Goal: Task Accomplishment & Management: Use online tool/utility

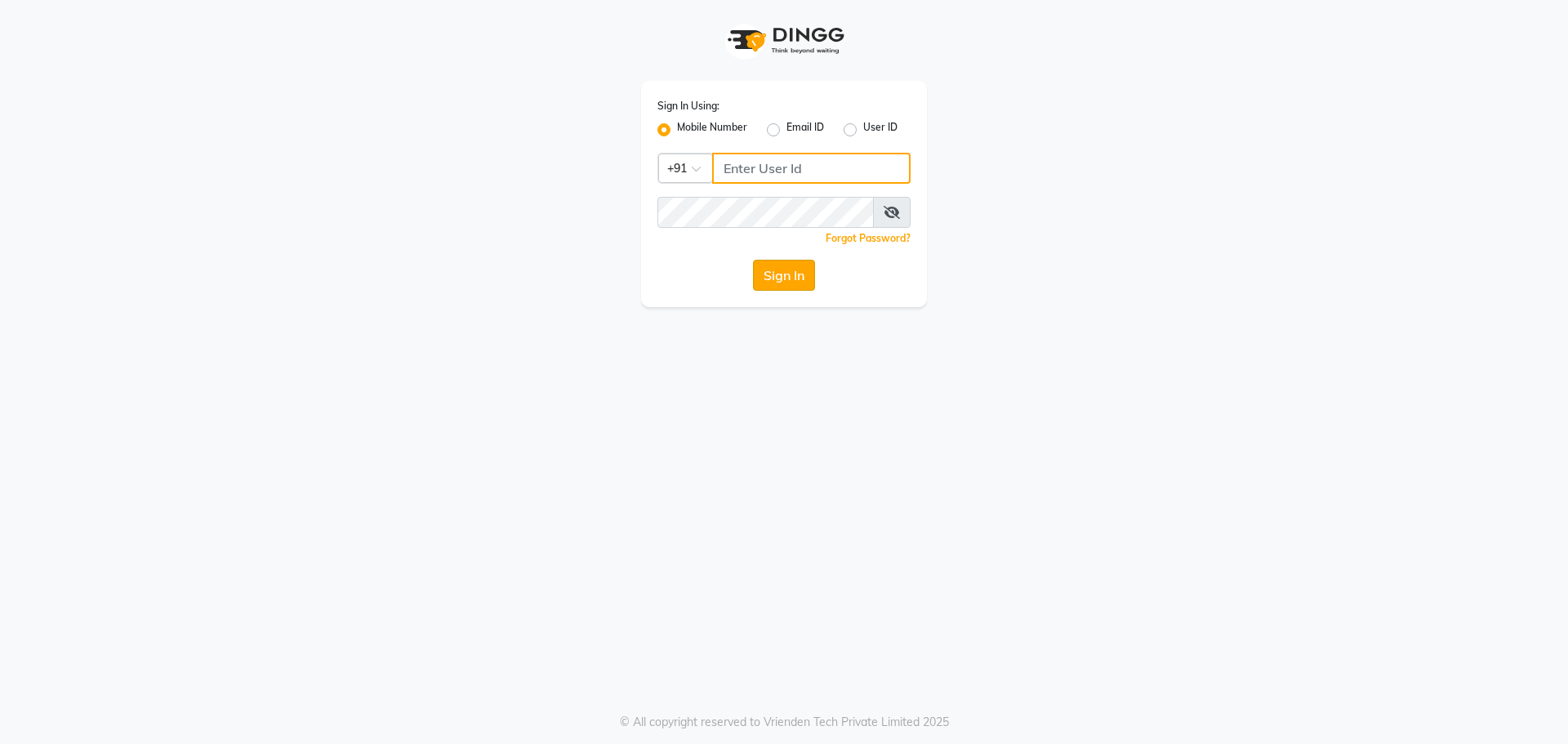
type input "9440230781"
click at [785, 274] on button "Sign In" at bounding box center [784, 276] width 62 height 31
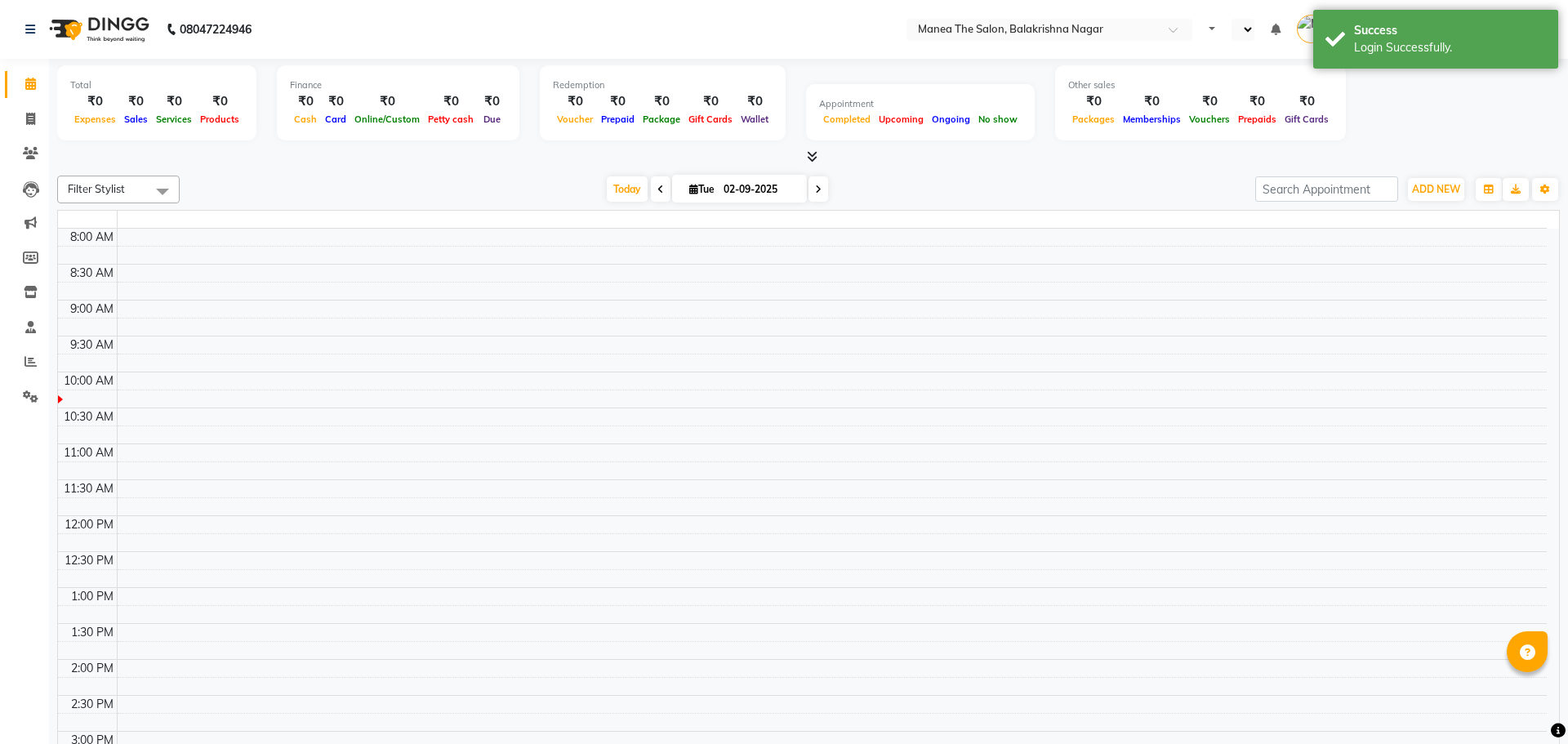
select select "en"
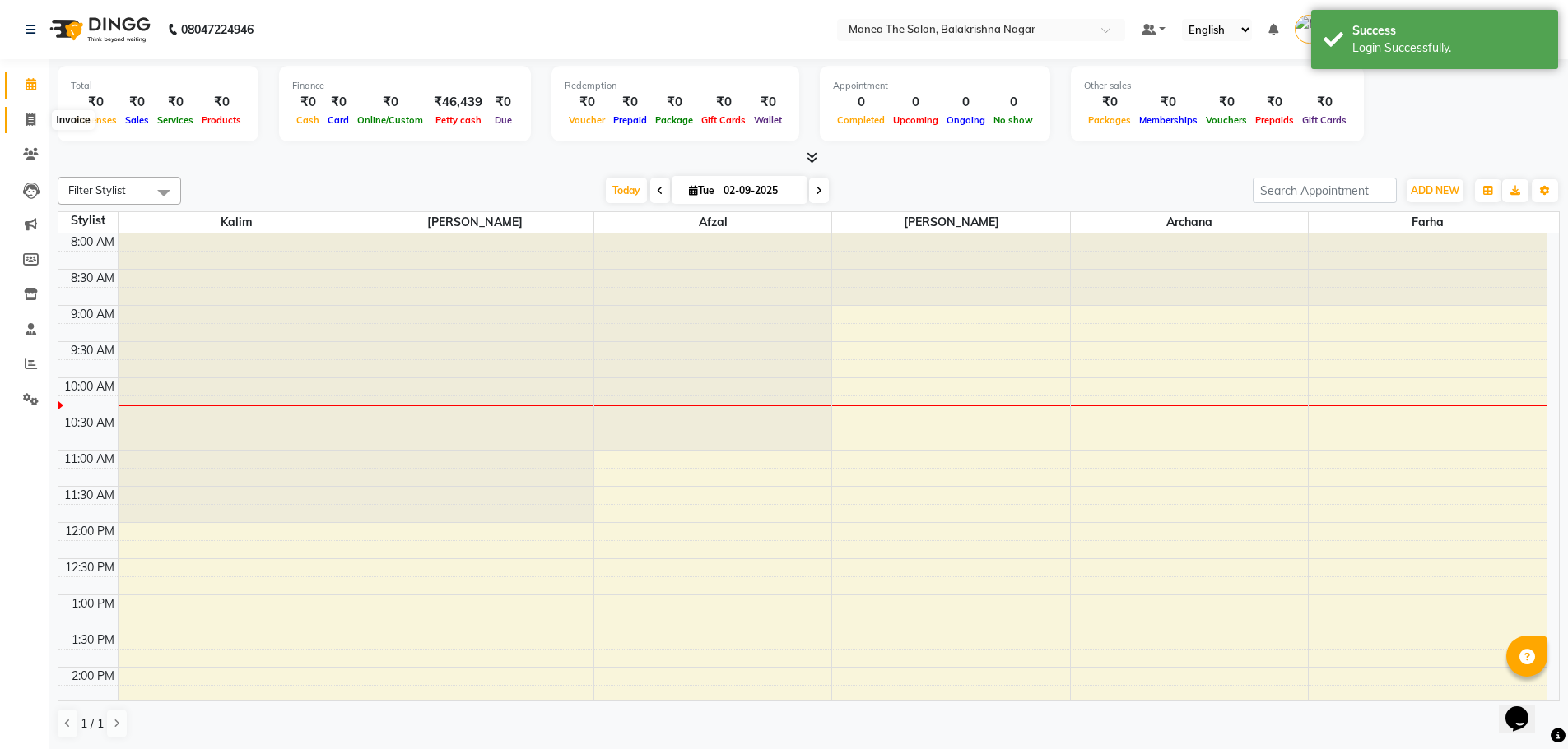
click at [37, 120] on span at bounding box center [31, 121] width 29 height 19
select select "service"
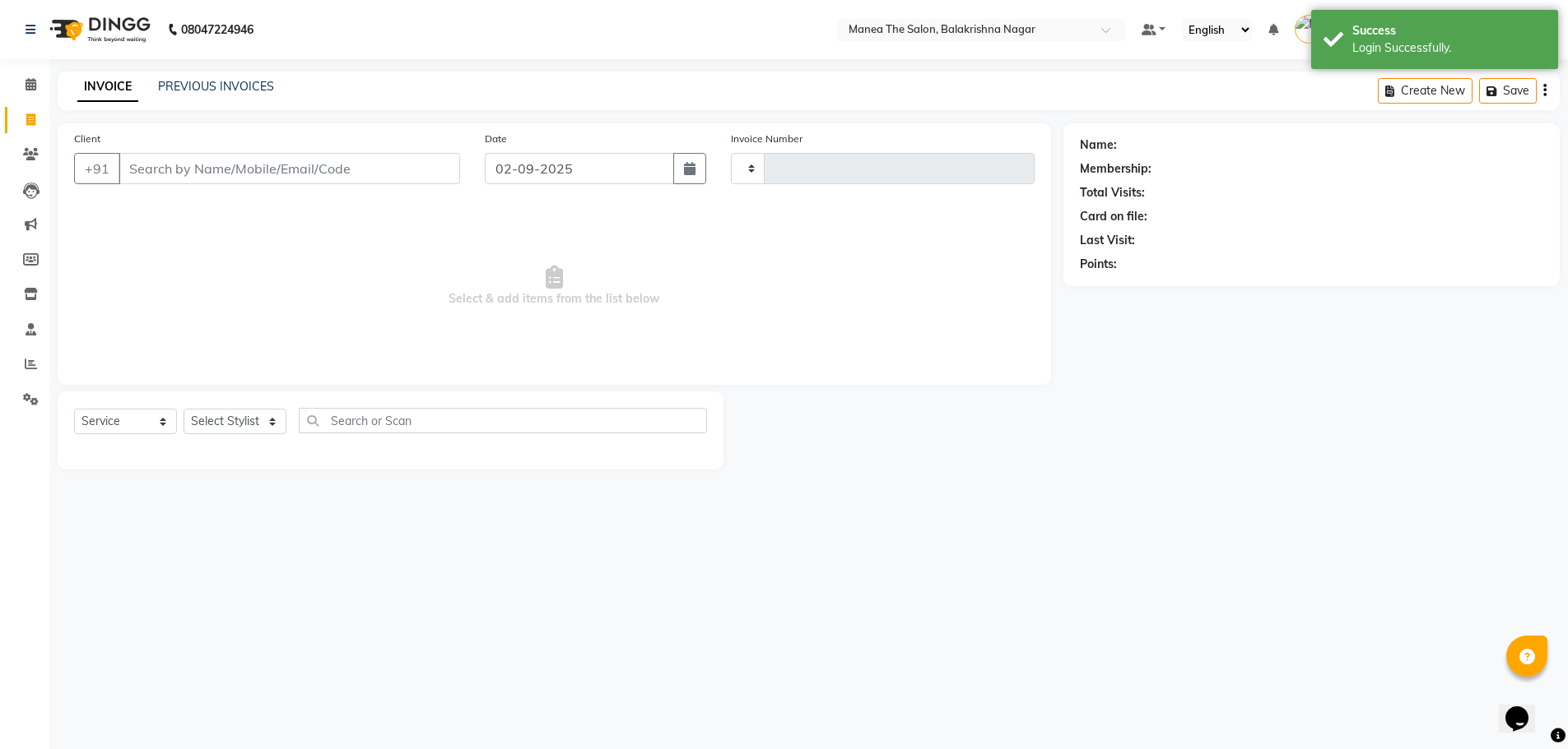
type input "0462"
select select "8200"
click at [151, 171] on input "Client" at bounding box center [290, 169] width 344 height 32
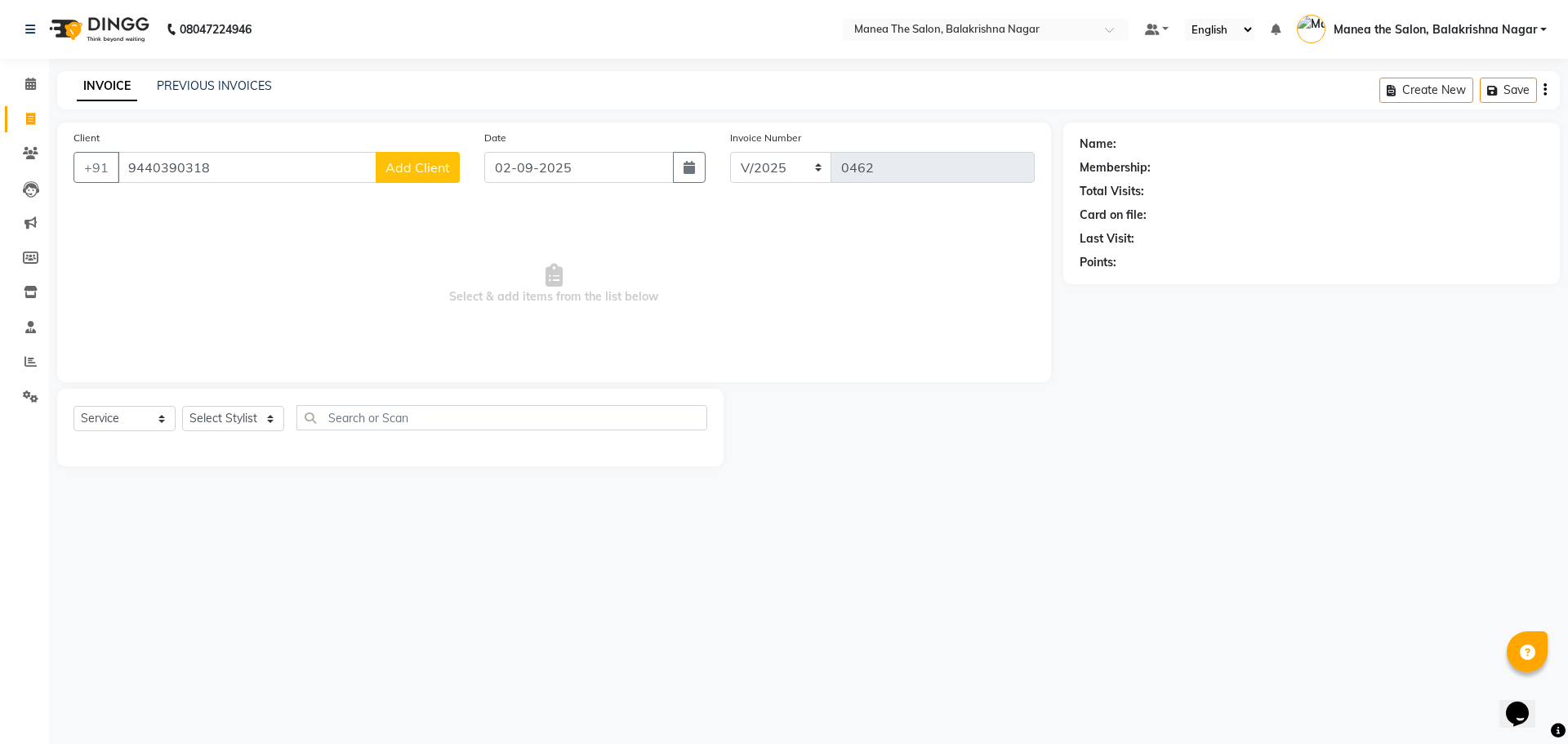
type input "9440390318"
click at [433, 163] on span "Add Client" at bounding box center [417, 167] width 64 height 17
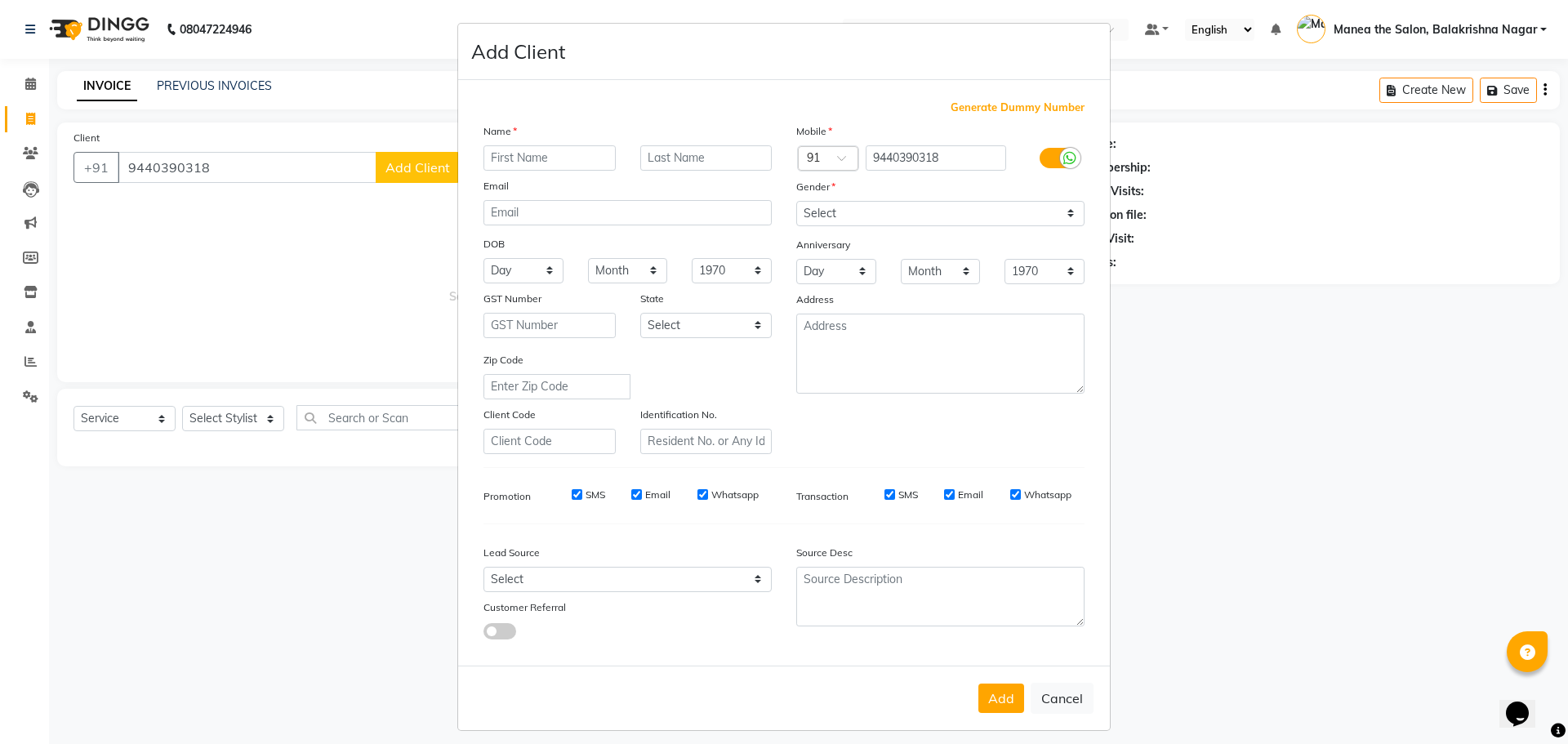
drag, startPoint x: 581, startPoint y: 141, endPoint x: 569, endPoint y: 144, distance: 12.4
click at [571, 143] on div "Name" at bounding box center [628, 134] width 313 height 23
click at [548, 154] on input "text" at bounding box center [550, 158] width 132 height 25
click at [489, 157] on input "[DATE]" at bounding box center [550, 158] width 132 height 25
type input "[DATE]"
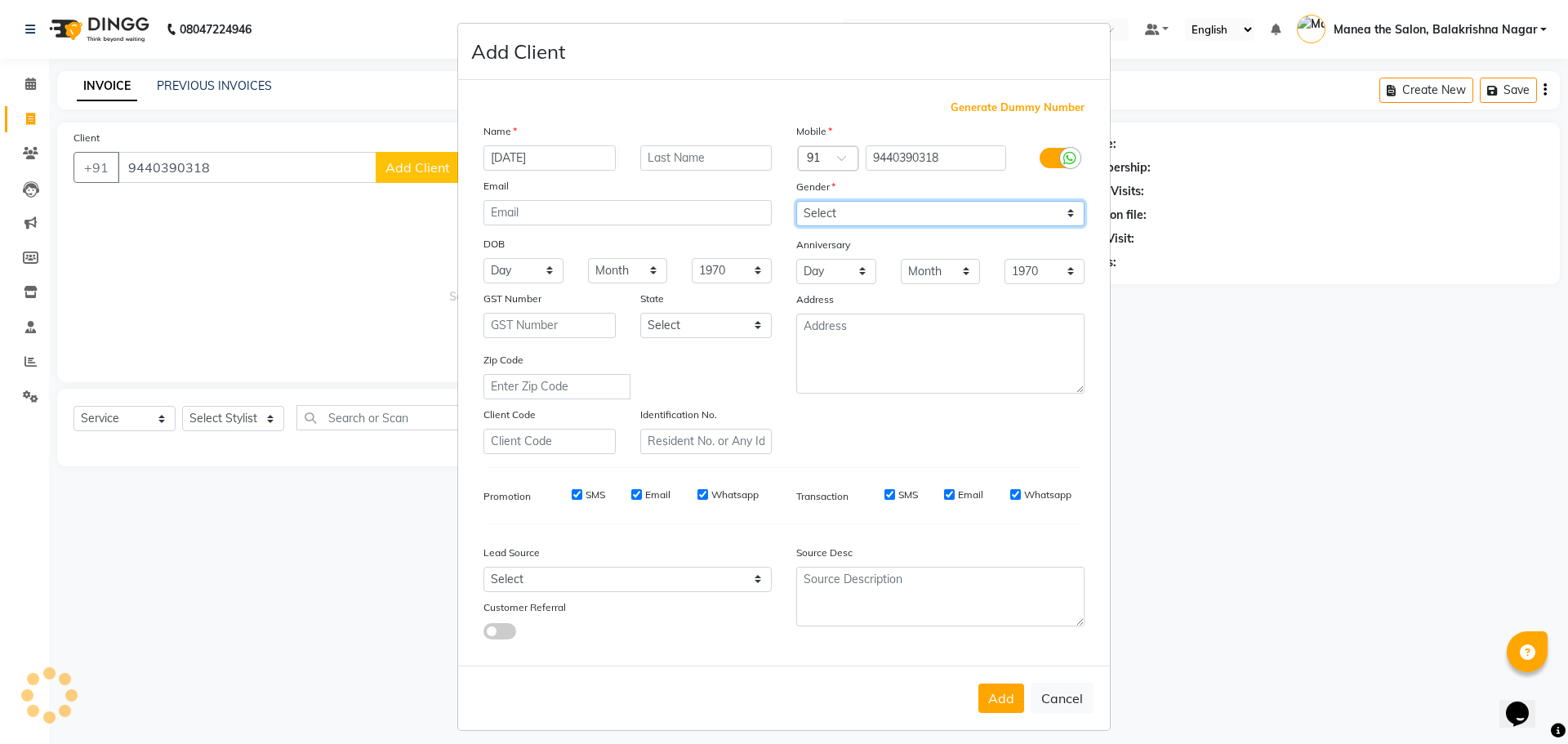
drag, startPoint x: 864, startPoint y: 211, endPoint x: 860, endPoint y: 221, distance: 10.8
click at [864, 211] on select "Select [DEMOGRAPHIC_DATA] [DEMOGRAPHIC_DATA] Other Prefer Not To Say" at bounding box center [940, 213] width 288 height 25
select select "[DEMOGRAPHIC_DATA]"
click at [797, 201] on select "Select [DEMOGRAPHIC_DATA] [DEMOGRAPHIC_DATA] Other Prefer Not To Say" at bounding box center [940, 213] width 288 height 25
click at [994, 694] on button "Add" at bounding box center [1001, 699] width 46 height 30
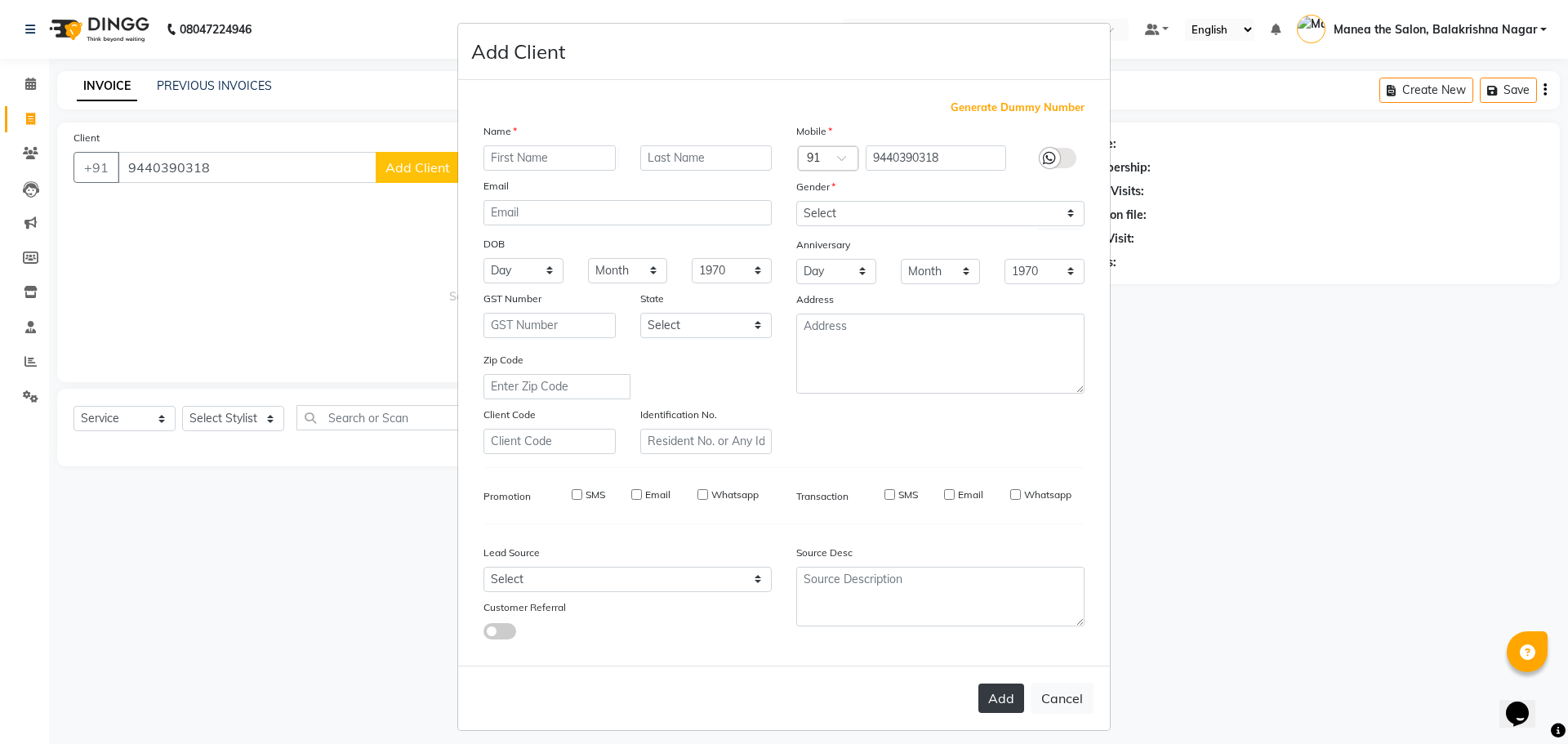
select select
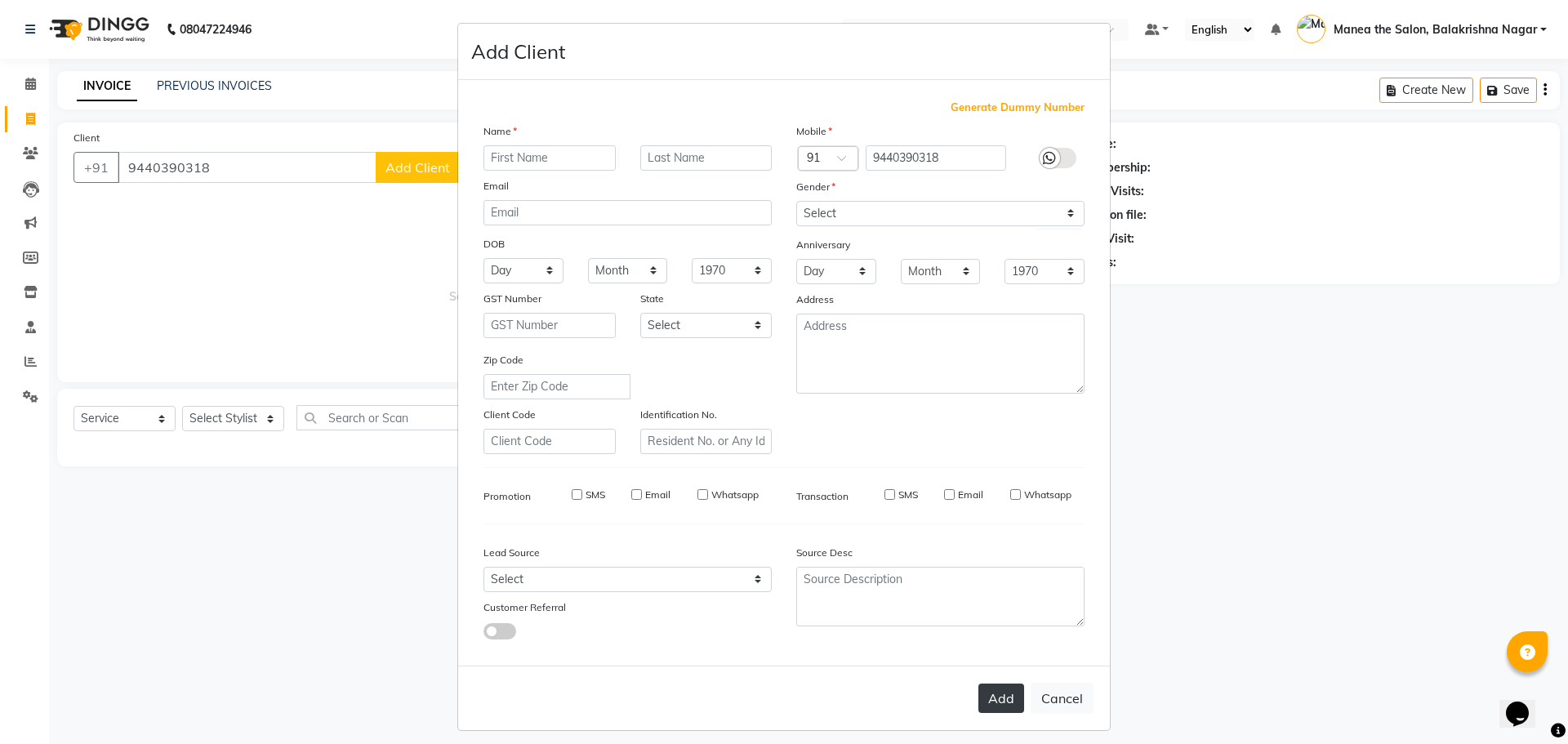
select select
checkbox input "false"
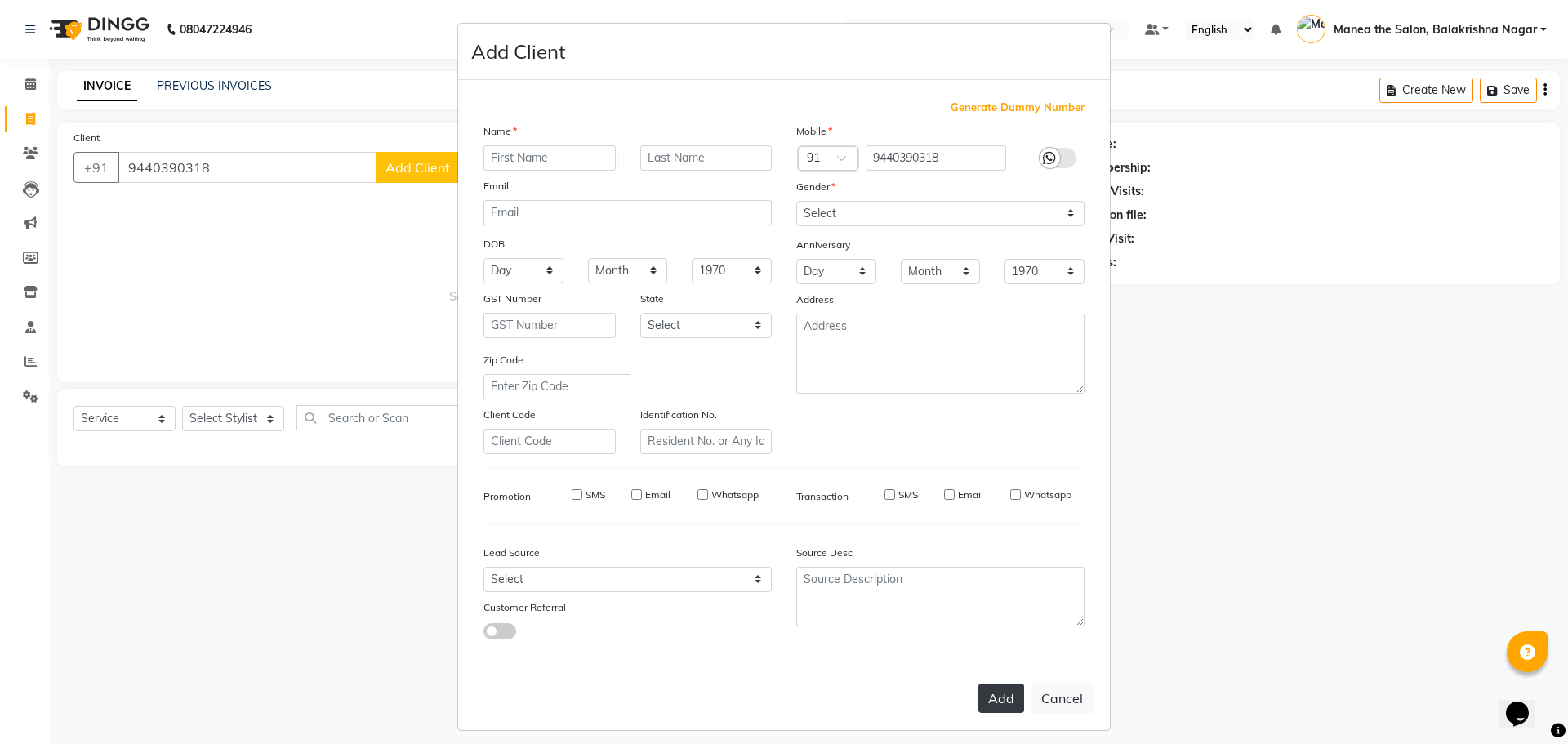
checkbox input "false"
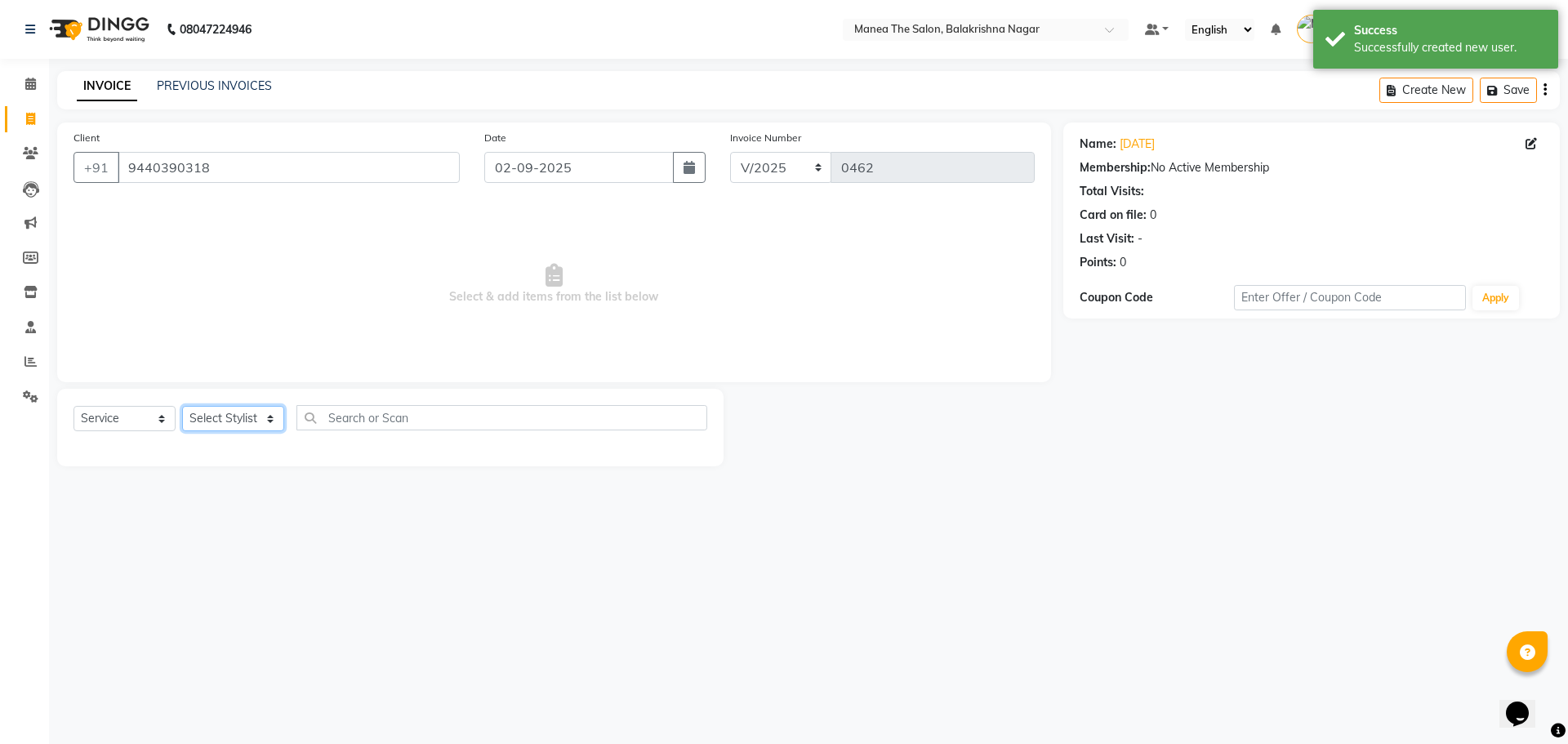
click at [244, 420] on select "Select Stylist [PERSON_NAME] [PERSON_NAME] [PERSON_NAME]" at bounding box center [232, 419] width 102 height 25
select select "77552"
click at [182, 406] on select "Select Stylist [PERSON_NAME] [PERSON_NAME] [PERSON_NAME]" at bounding box center [232, 419] width 102 height 25
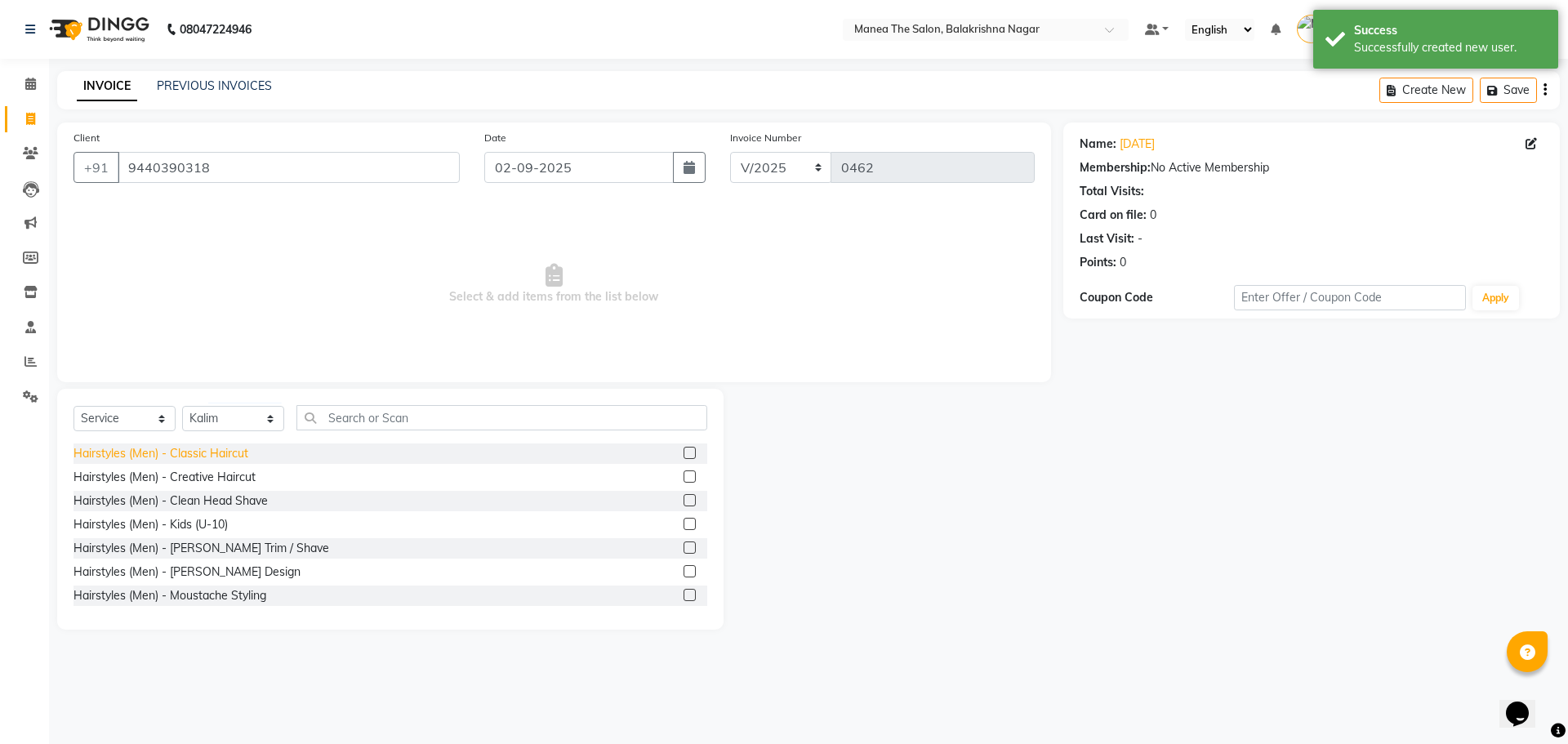
click at [217, 456] on div "Hairstyles (Men) - Classic Haircut" at bounding box center [161, 454] width 175 height 17
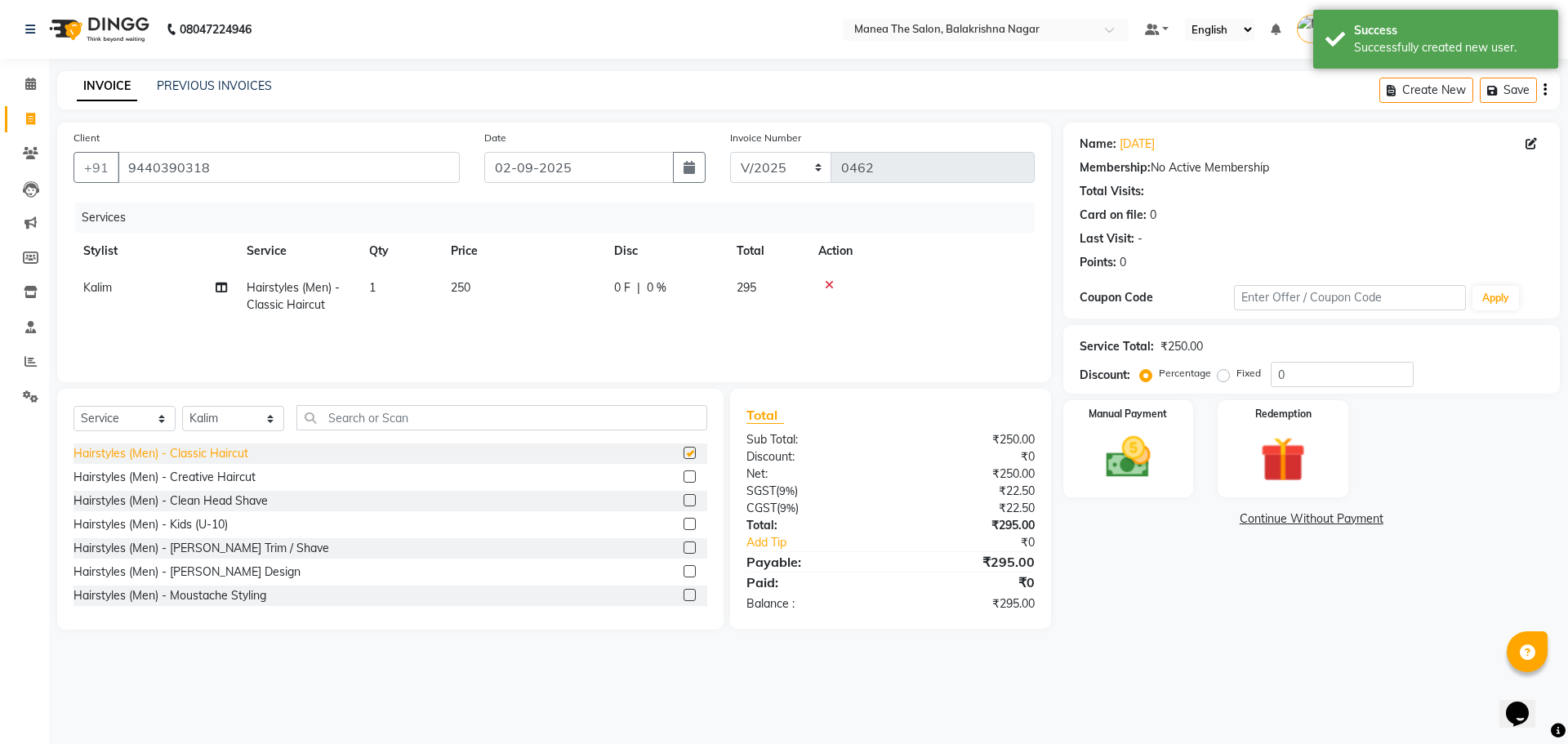
checkbox input "false"
click at [473, 291] on td "250" at bounding box center [523, 297] width 163 height 54
select select "77552"
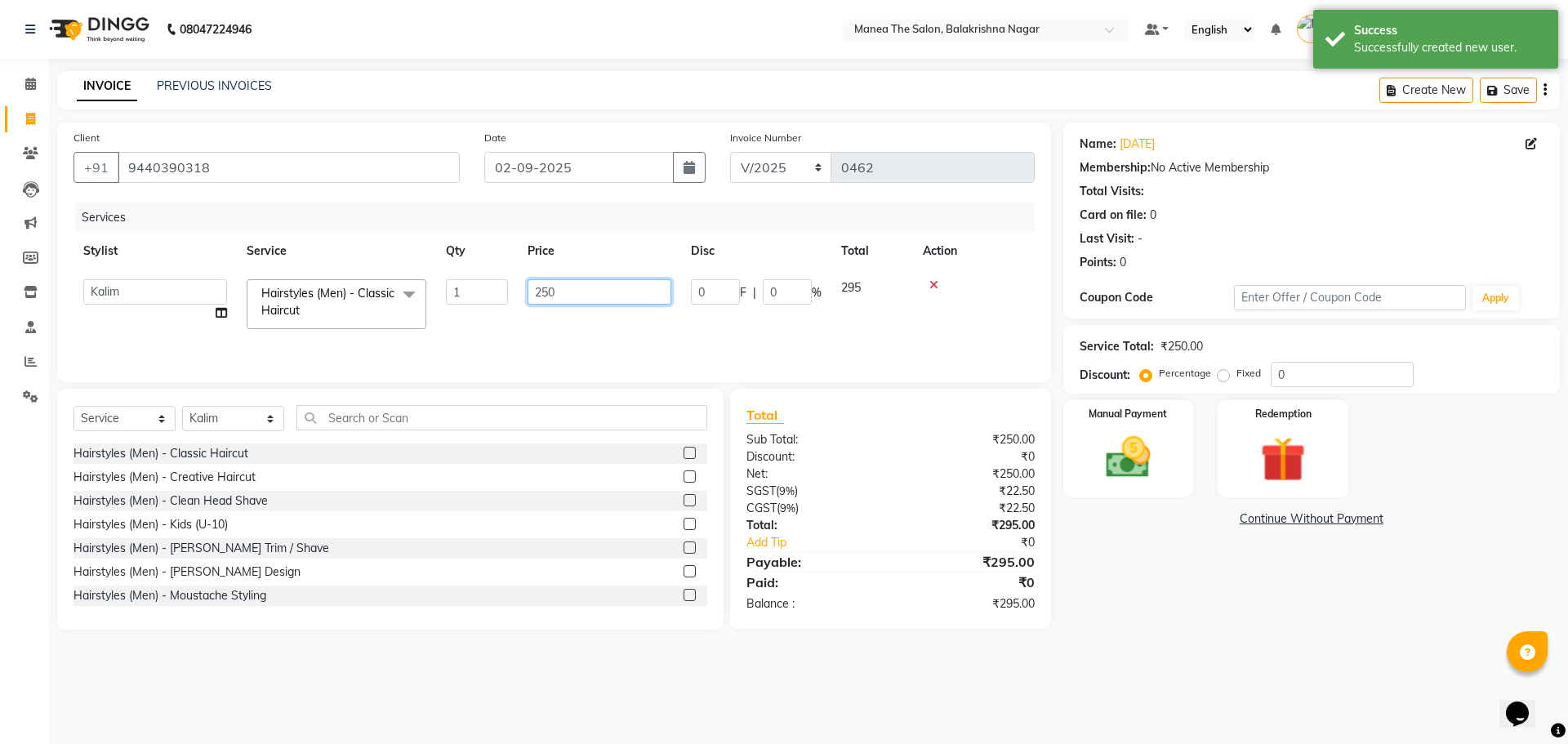
click at [564, 290] on input "250" at bounding box center [599, 292] width 143 height 25
type input "2"
type input "350"
click at [567, 317] on td "350" at bounding box center [523, 297] width 163 height 54
select select "77552"
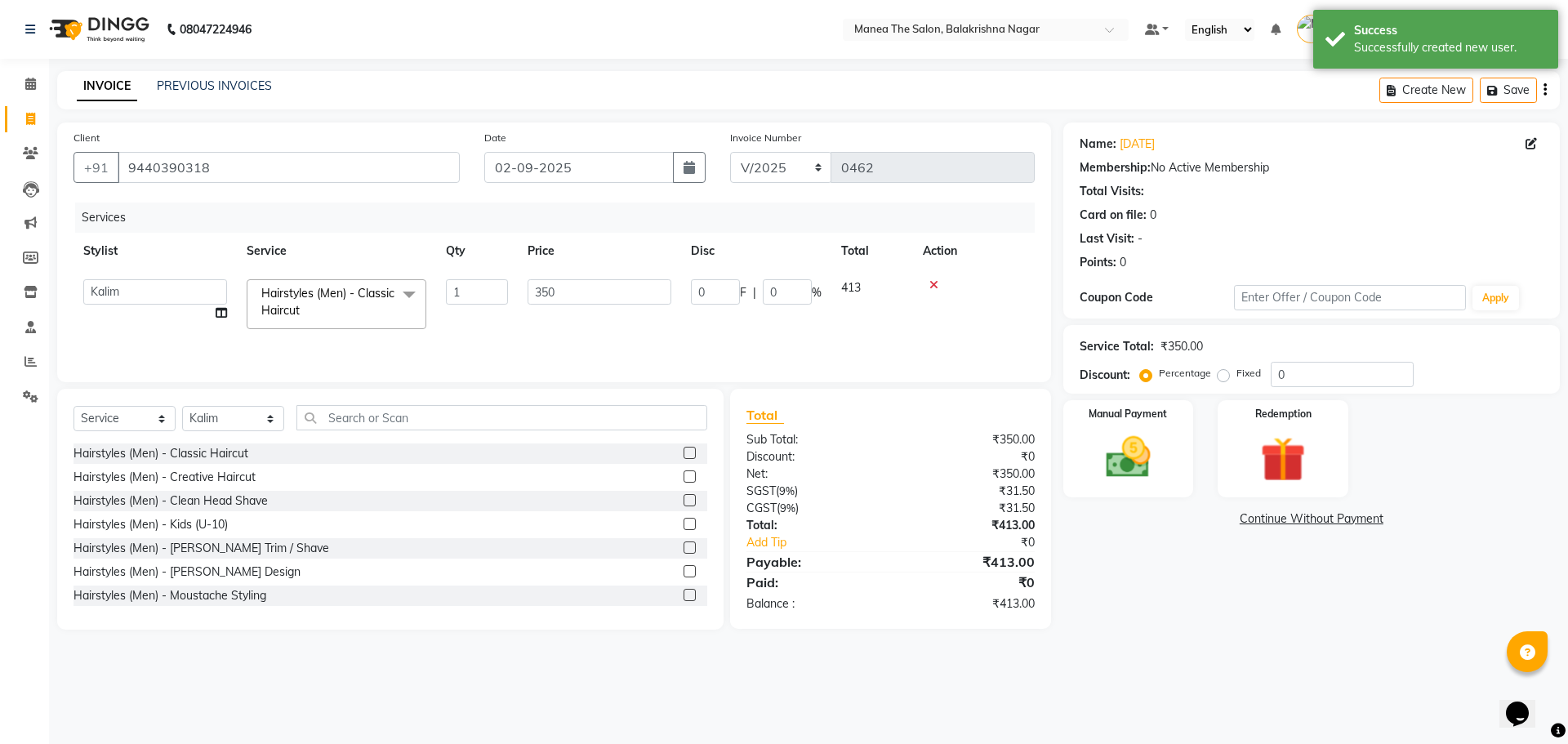
click at [593, 330] on td "350" at bounding box center [599, 305] width 163 height 70
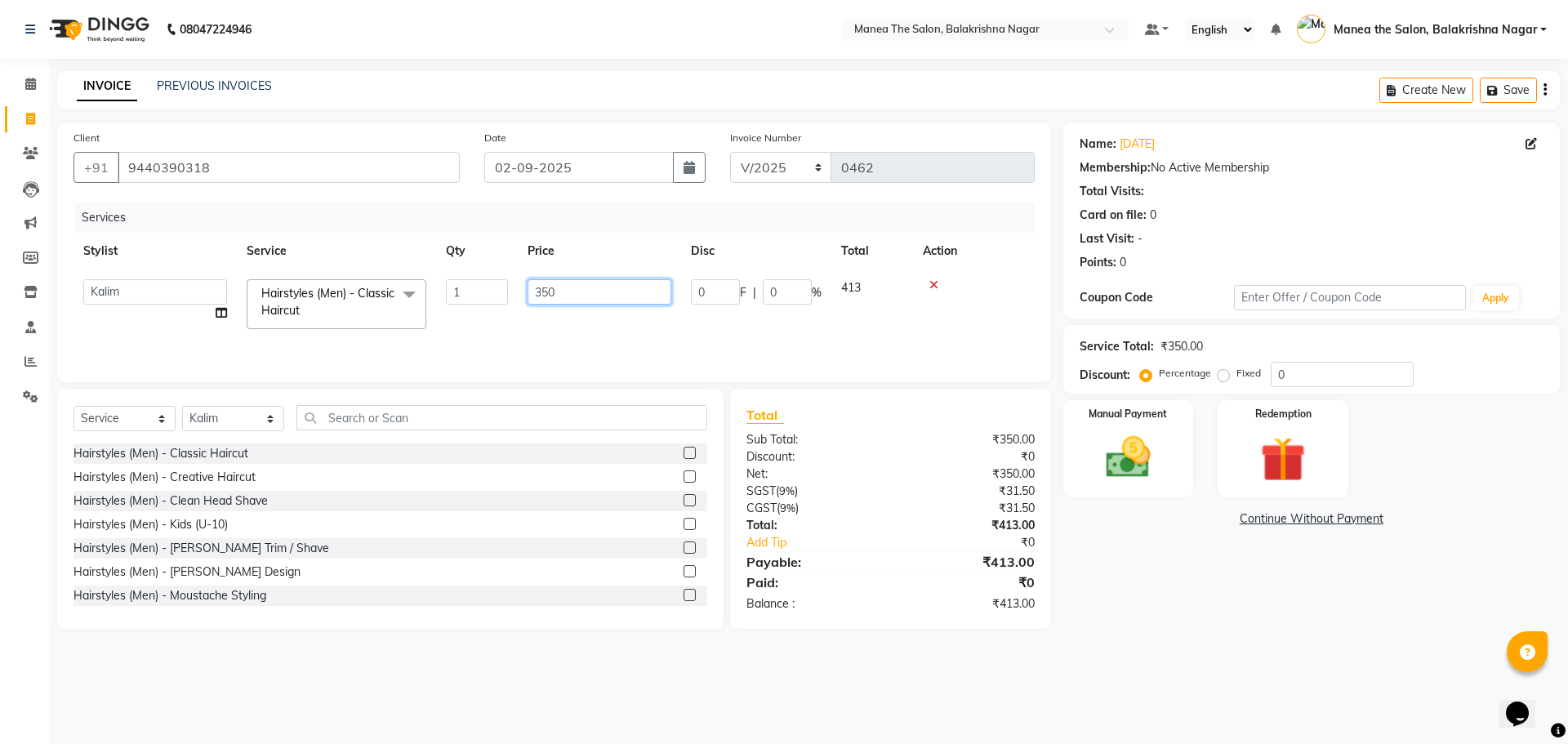
click at [577, 298] on input "350" at bounding box center [599, 292] width 143 height 25
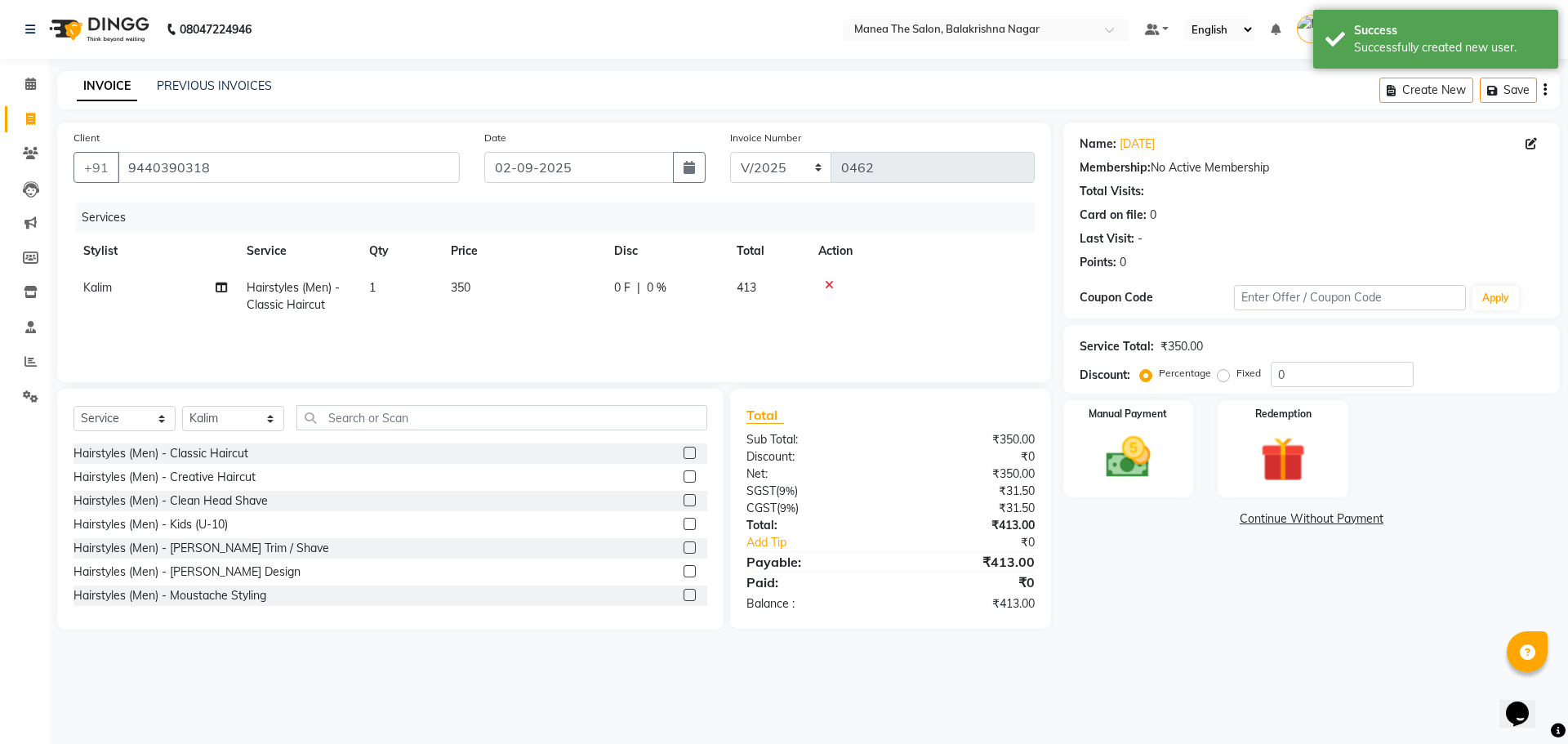
click at [563, 232] on div "Services" at bounding box center [560, 218] width 971 height 30
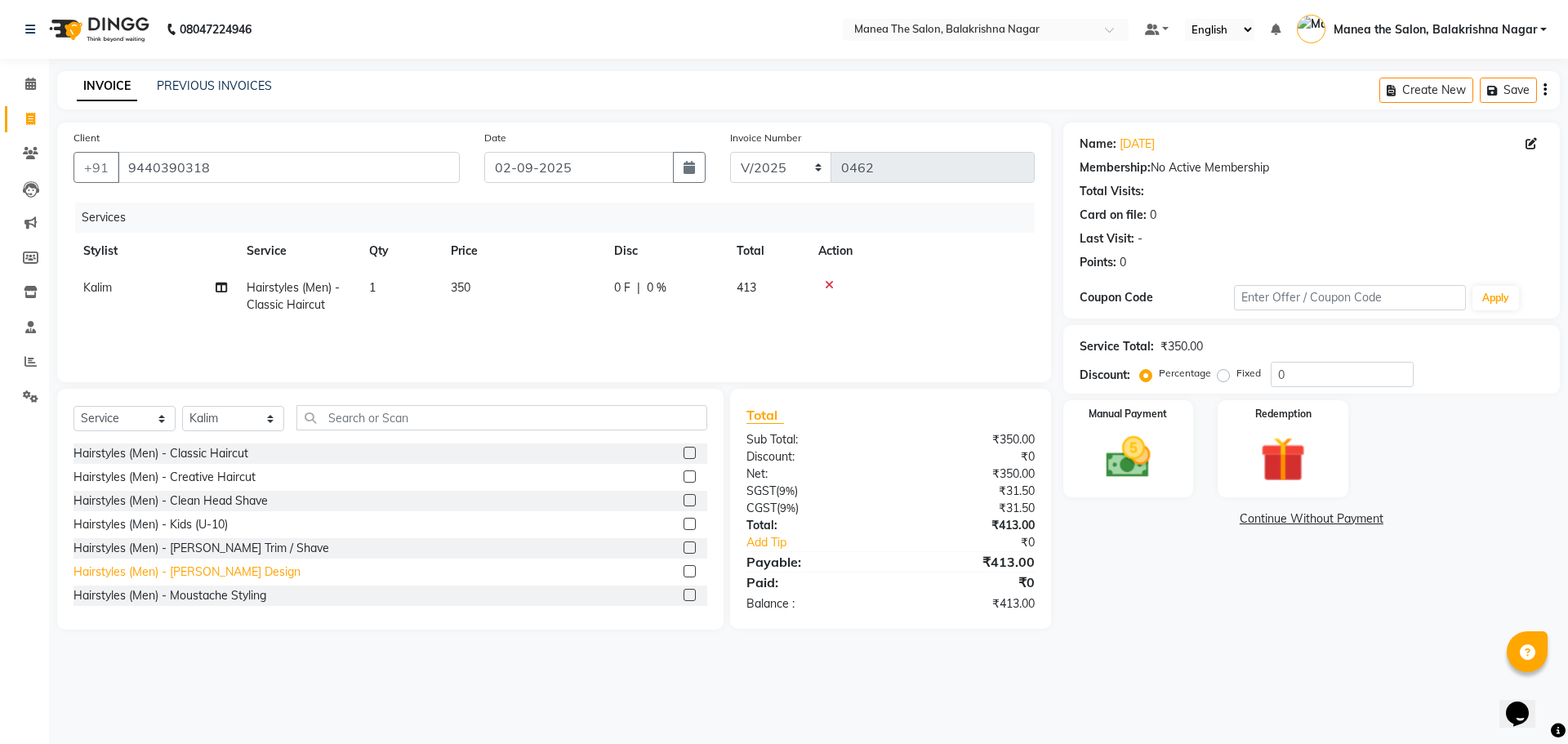
click at [207, 571] on div "Hairstyles (Men) - [PERSON_NAME] Design" at bounding box center [187, 573] width 227 height 17
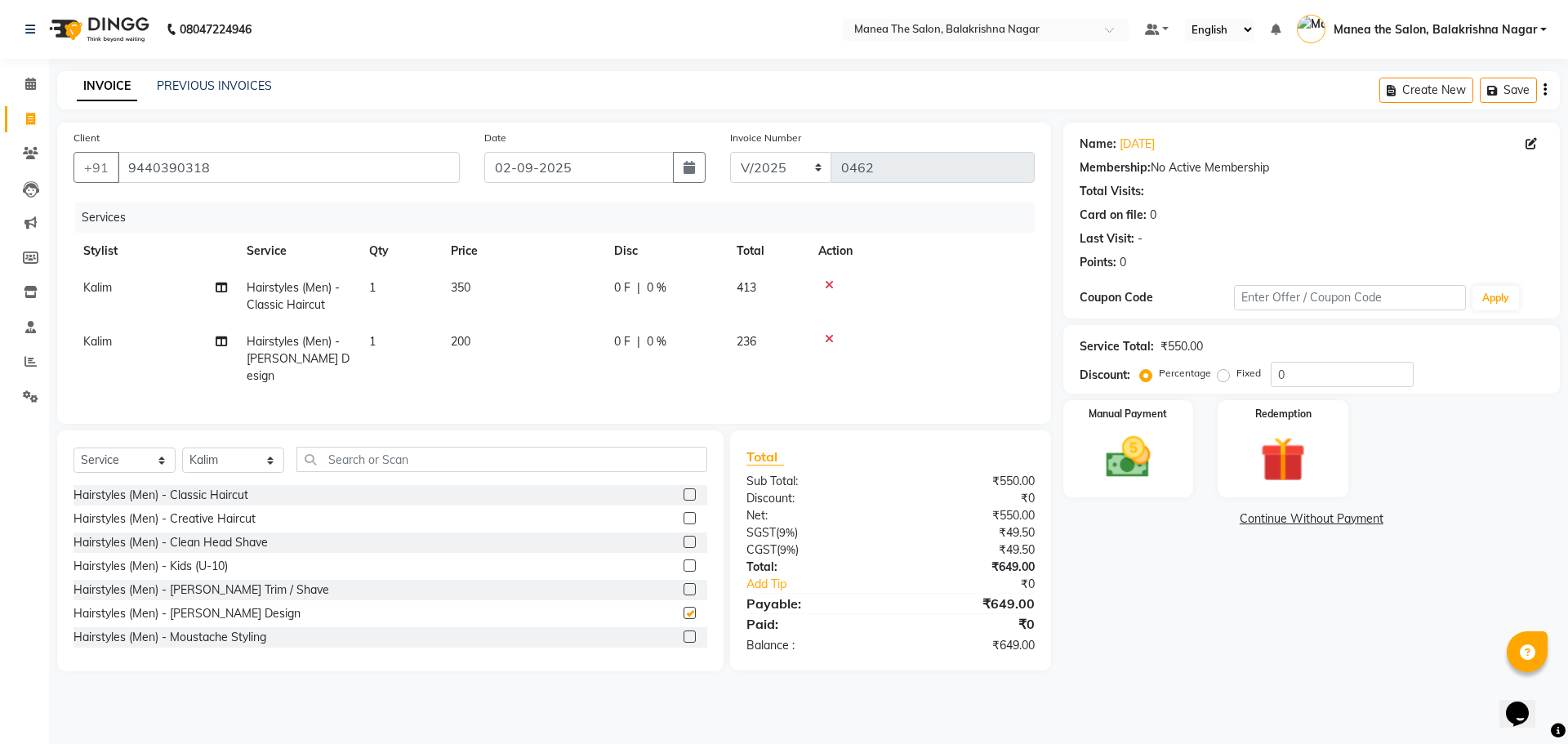
checkbox input "false"
click at [827, 340] on icon at bounding box center [829, 338] width 9 height 11
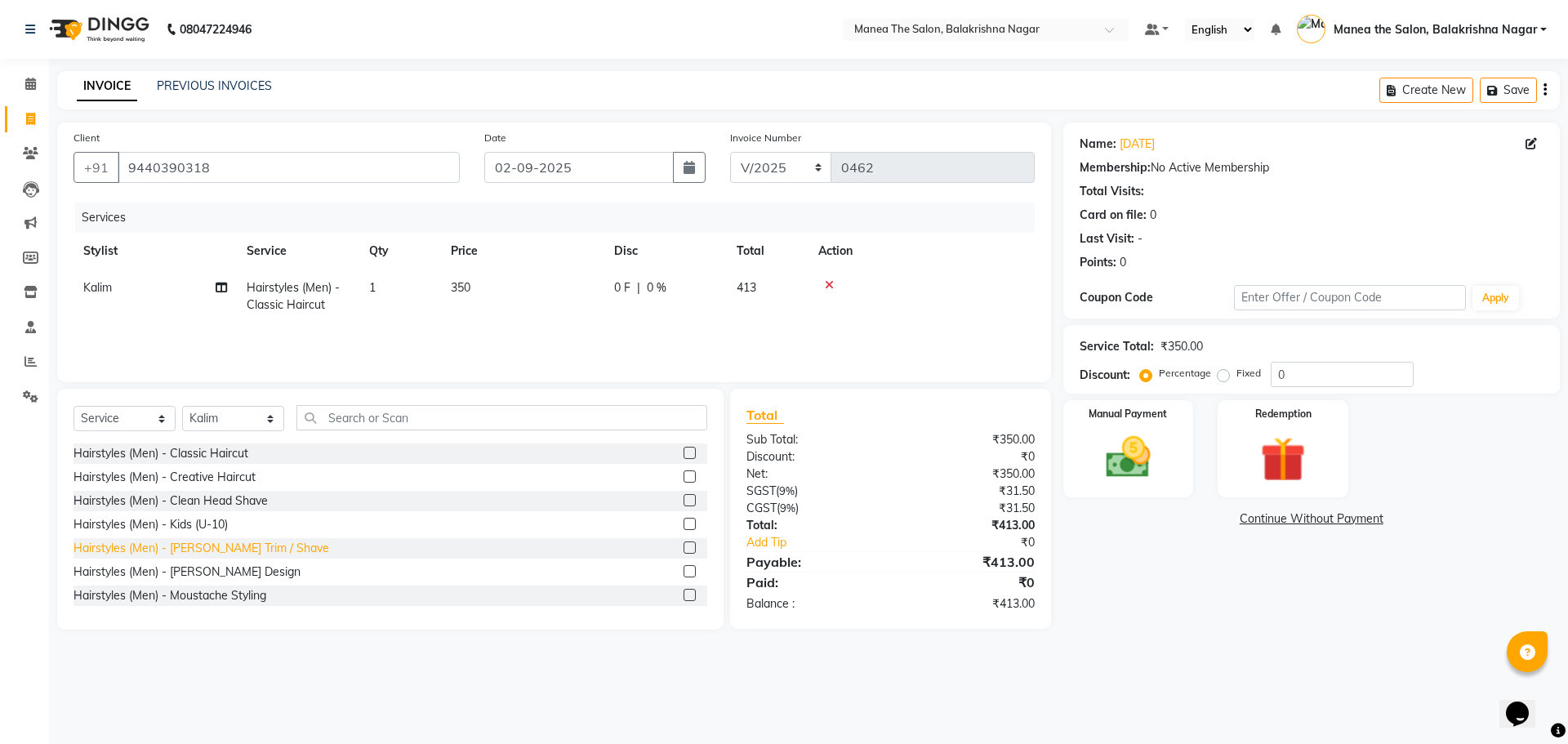
click at [218, 546] on div "Hairstyles (Men) - [PERSON_NAME] Trim / Shave" at bounding box center [202, 549] width 256 height 17
checkbox input "false"
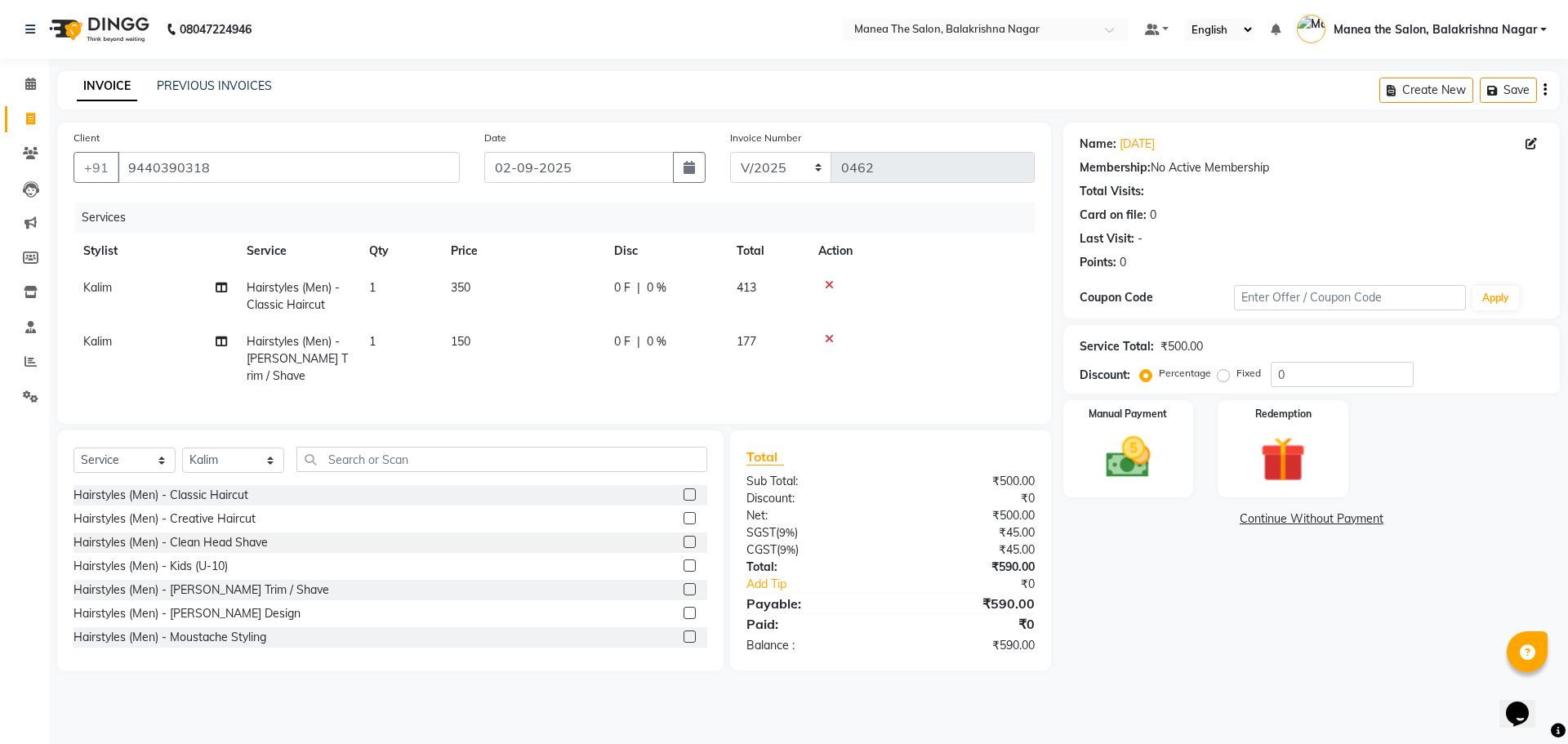
click at [486, 335] on td "150" at bounding box center [523, 359] width 163 height 71
select select "77552"
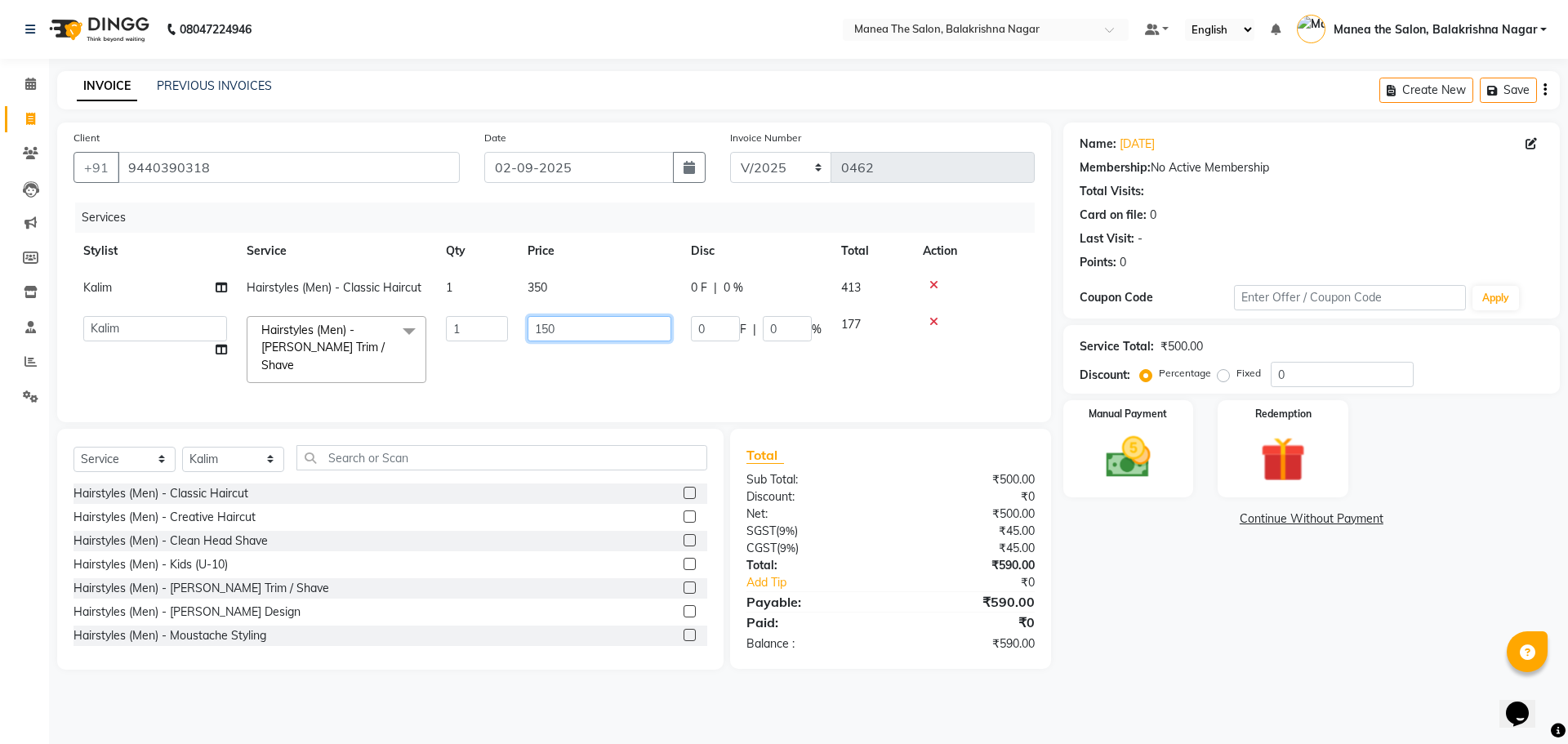
click at [559, 332] on input "150" at bounding box center [599, 328] width 143 height 25
type input "1"
type input "200"
click at [582, 365] on td "200" at bounding box center [599, 350] width 163 height 87
select select "77552"
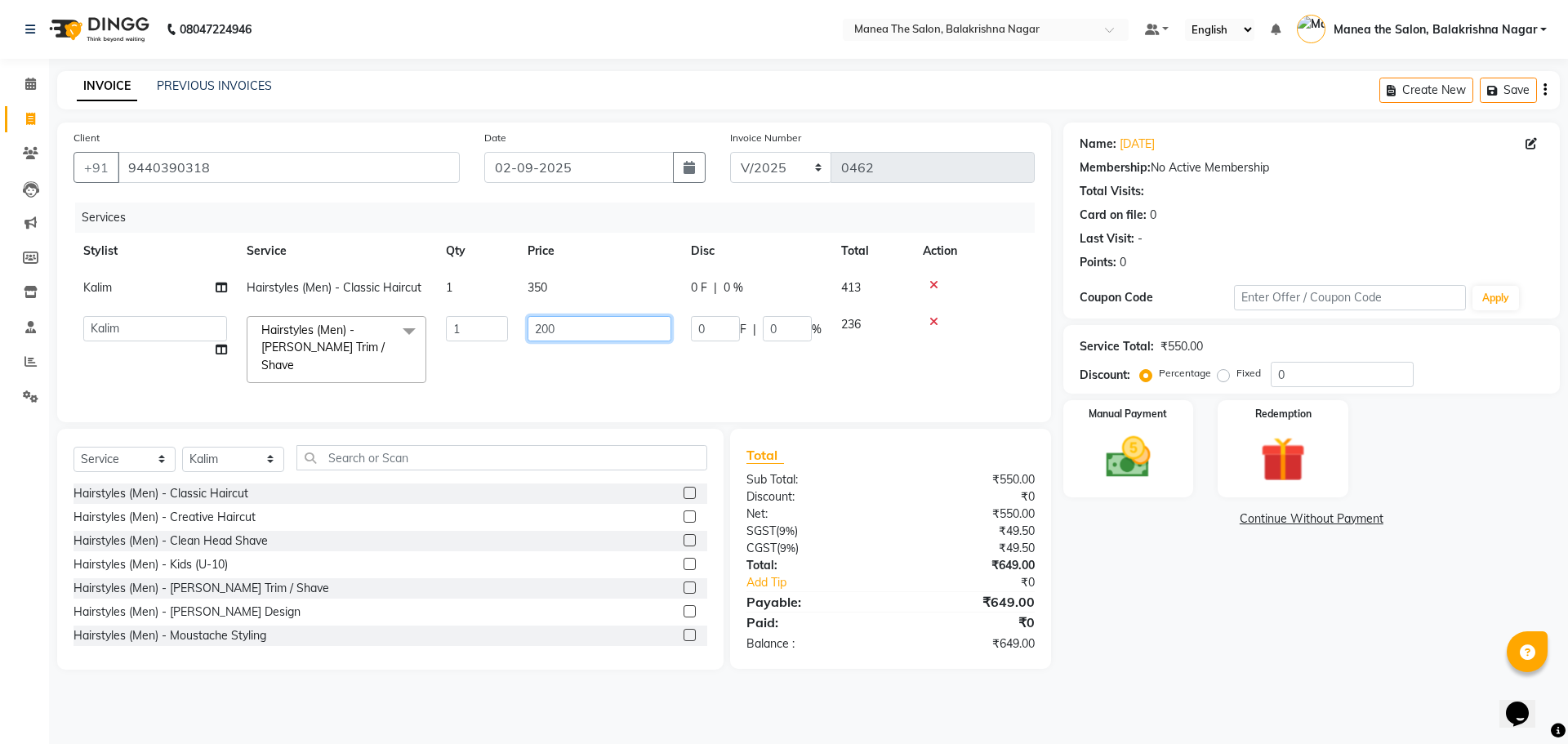
click at [583, 325] on input "200" at bounding box center [599, 328] width 143 height 25
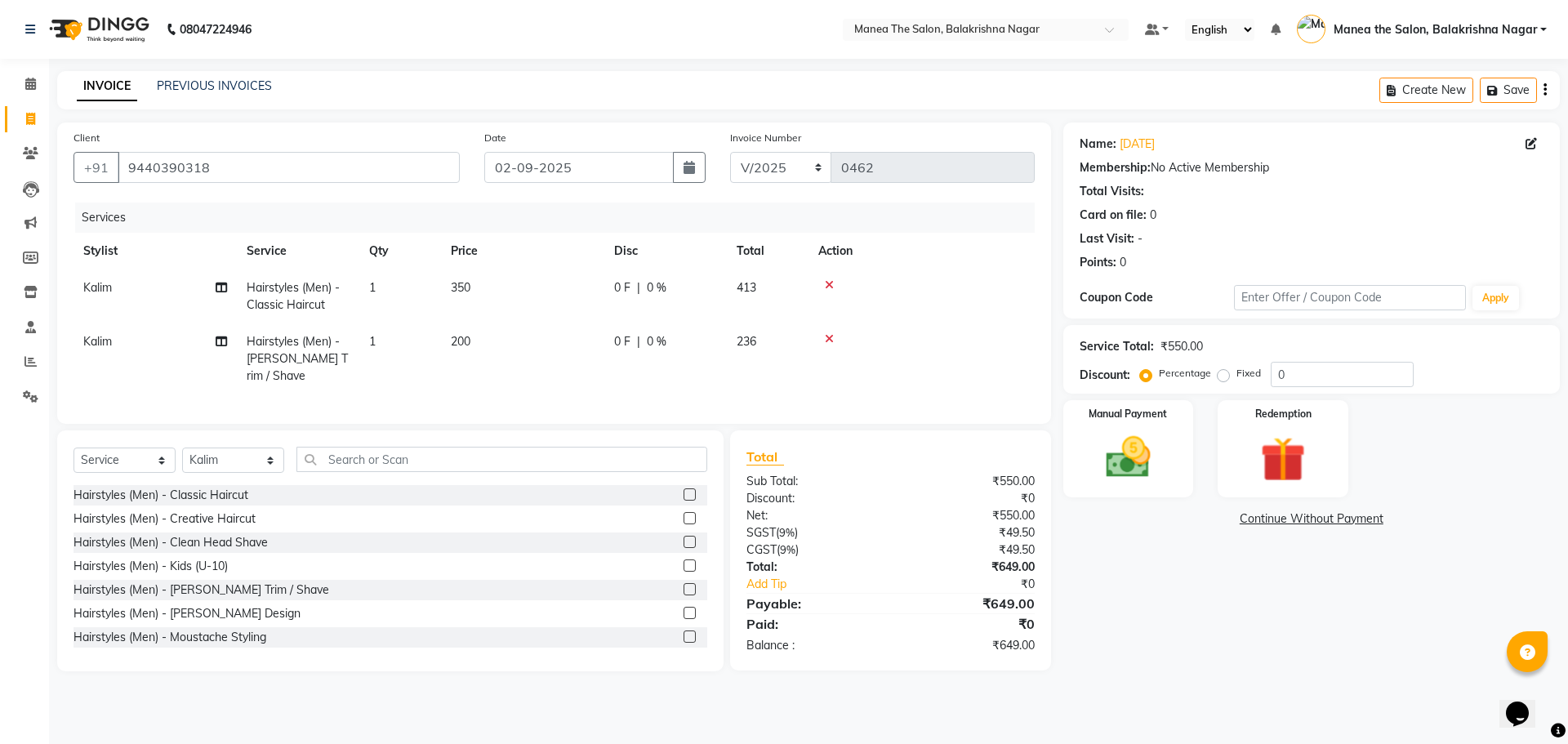
click at [559, 257] on th "Price" at bounding box center [523, 251] width 163 height 37
click at [109, 459] on select "Select Service Product Membership Package Voucher Prepaid Gift Card" at bounding box center [124, 460] width 102 height 25
click at [74, 448] on select "Select Service Product Membership Package Voucher Prepaid Gift Card" at bounding box center [124, 460] width 102 height 25
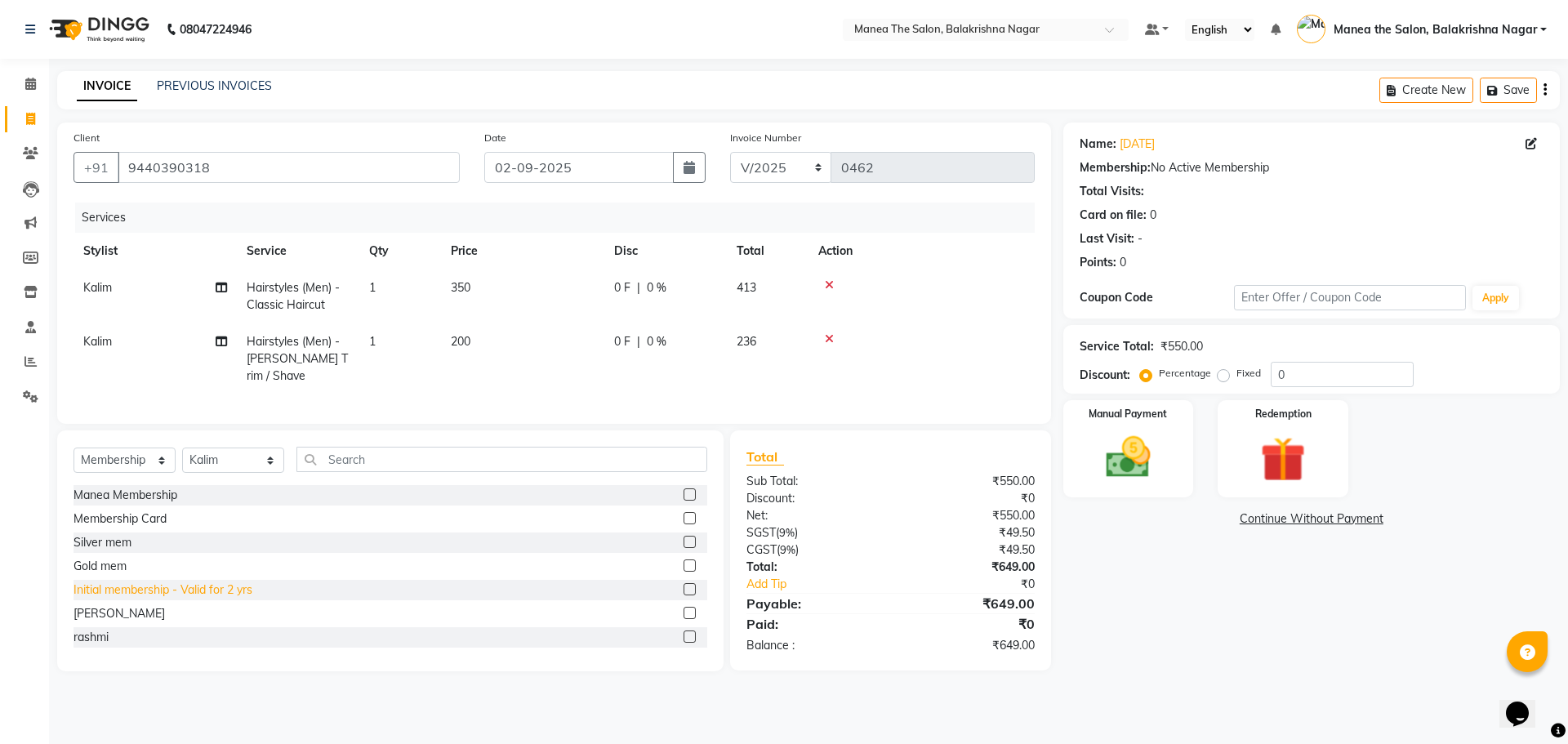
click at [147, 584] on div "Initial membership - Valid for 2 yrs" at bounding box center [163, 591] width 179 height 17
select select "select"
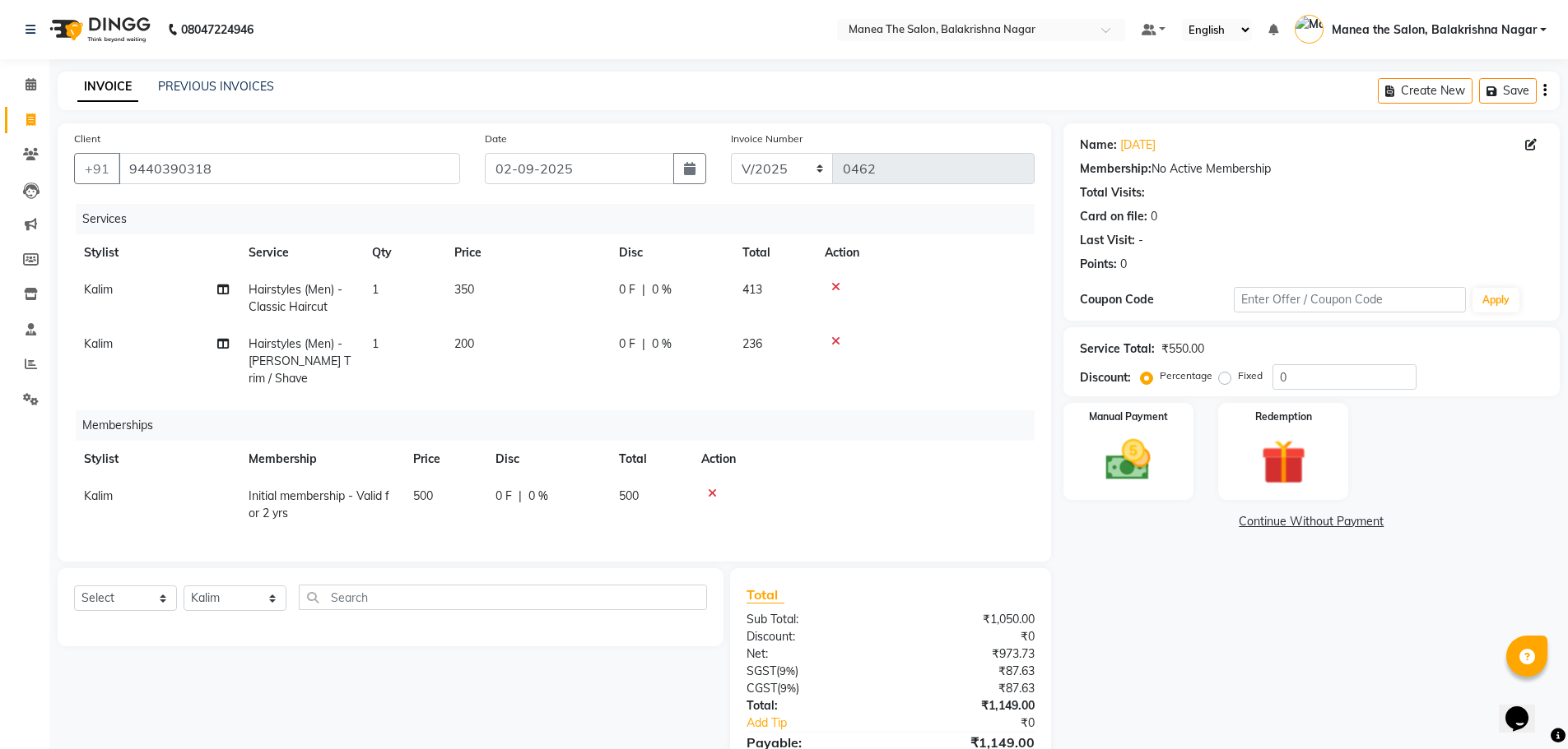
click at [443, 478] on td "500" at bounding box center [444, 505] width 82 height 54
select select "77552"
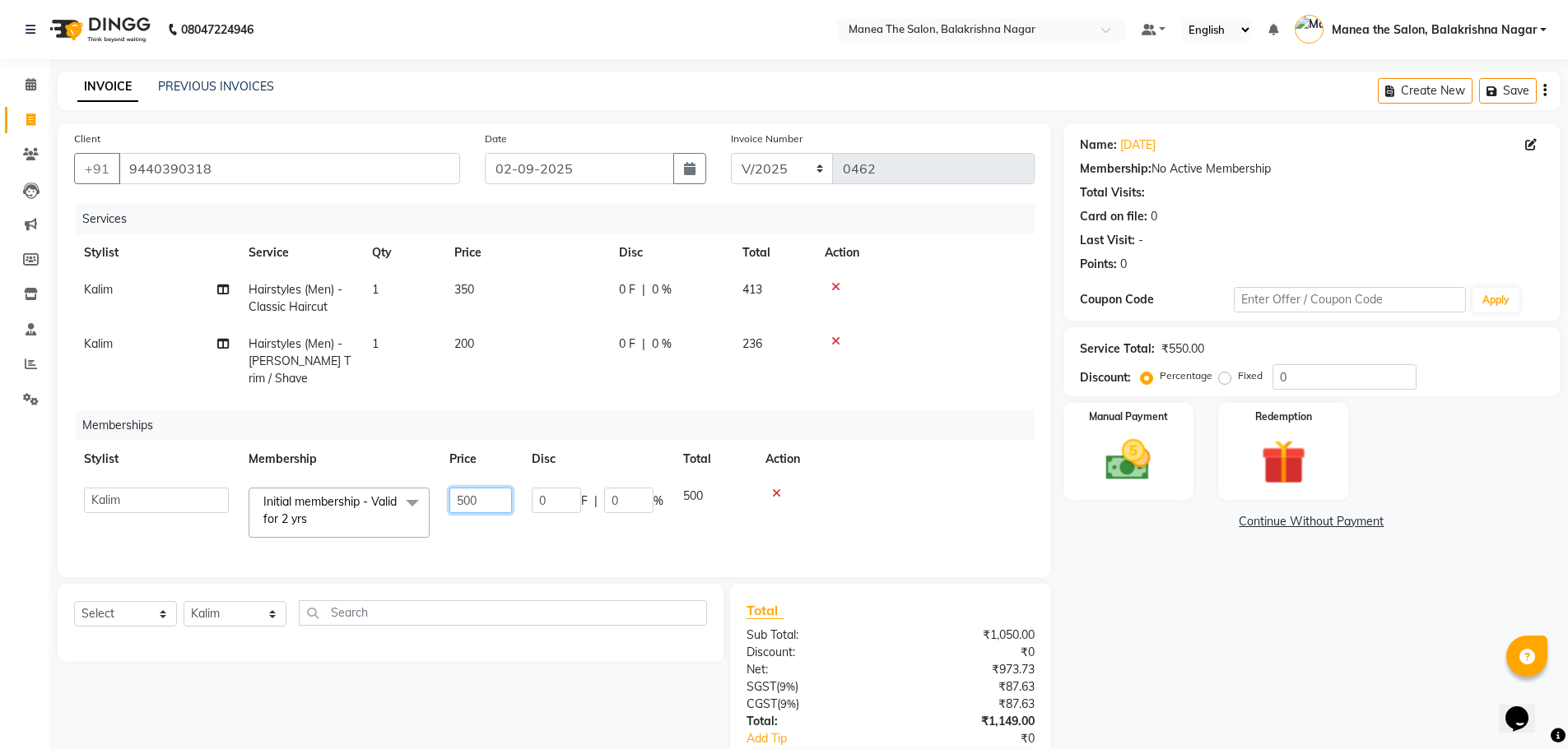
drag, startPoint x: 493, startPoint y: 464, endPoint x: 492, endPoint y: 487, distance: 23.0
click at [493, 485] on td "500" at bounding box center [480, 513] width 82 height 70
type input "5"
type input "200"
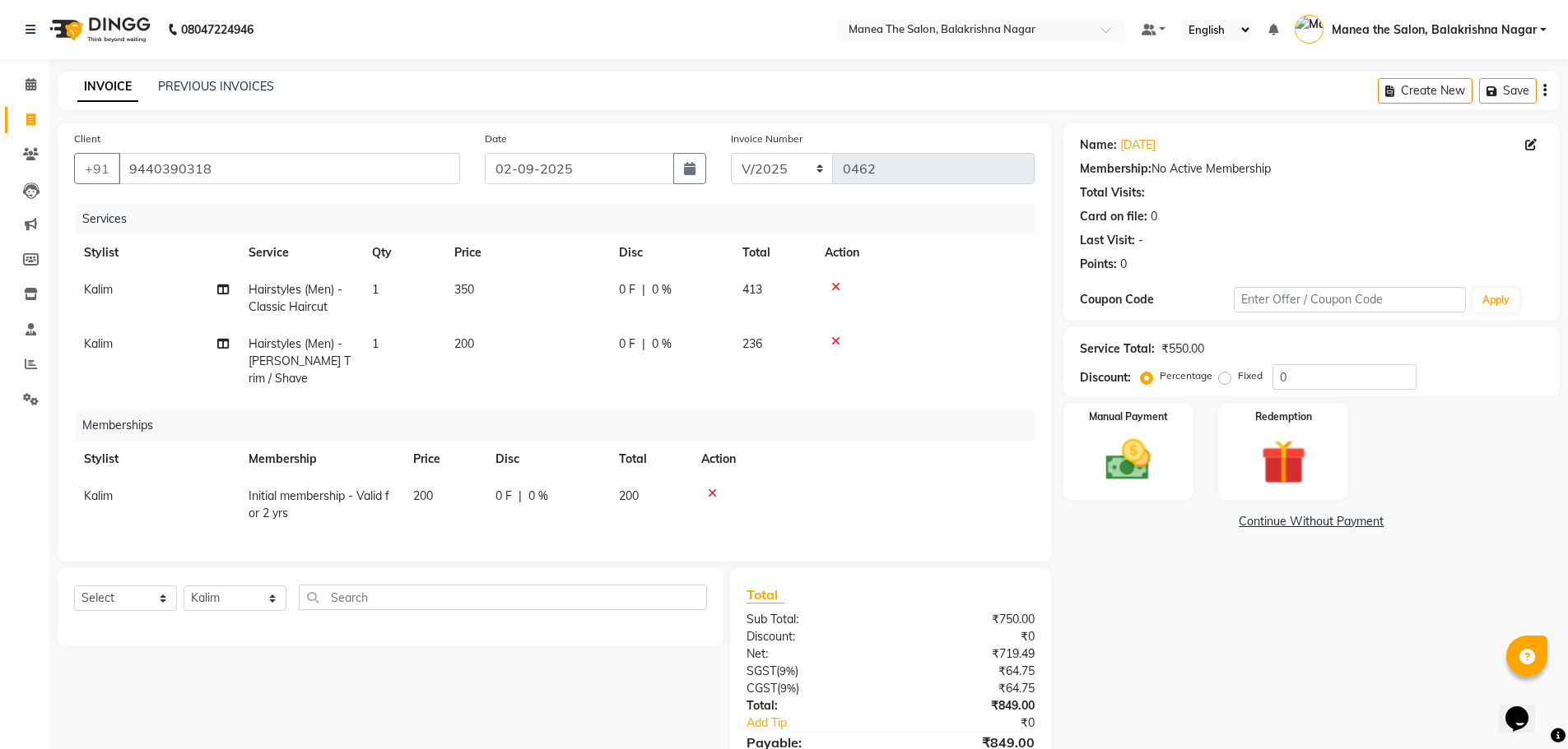
click at [490, 504] on tr "Kalim Initial membership - Valid for 2 yrs 200 0 F | 0 % 200" at bounding box center [555, 505] width 961 height 54
click at [1299, 375] on input "0" at bounding box center [1345, 377] width 144 height 25
click at [1238, 569] on div "Name: [DATE] Membership: No Active Membership Total Visits: Card on file: 0 Las…" at bounding box center [1317, 467] width 508 height 687
click at [1287, 376] on input "040" at bounding box center [1345, 377] width 144 height 25
type input "40"
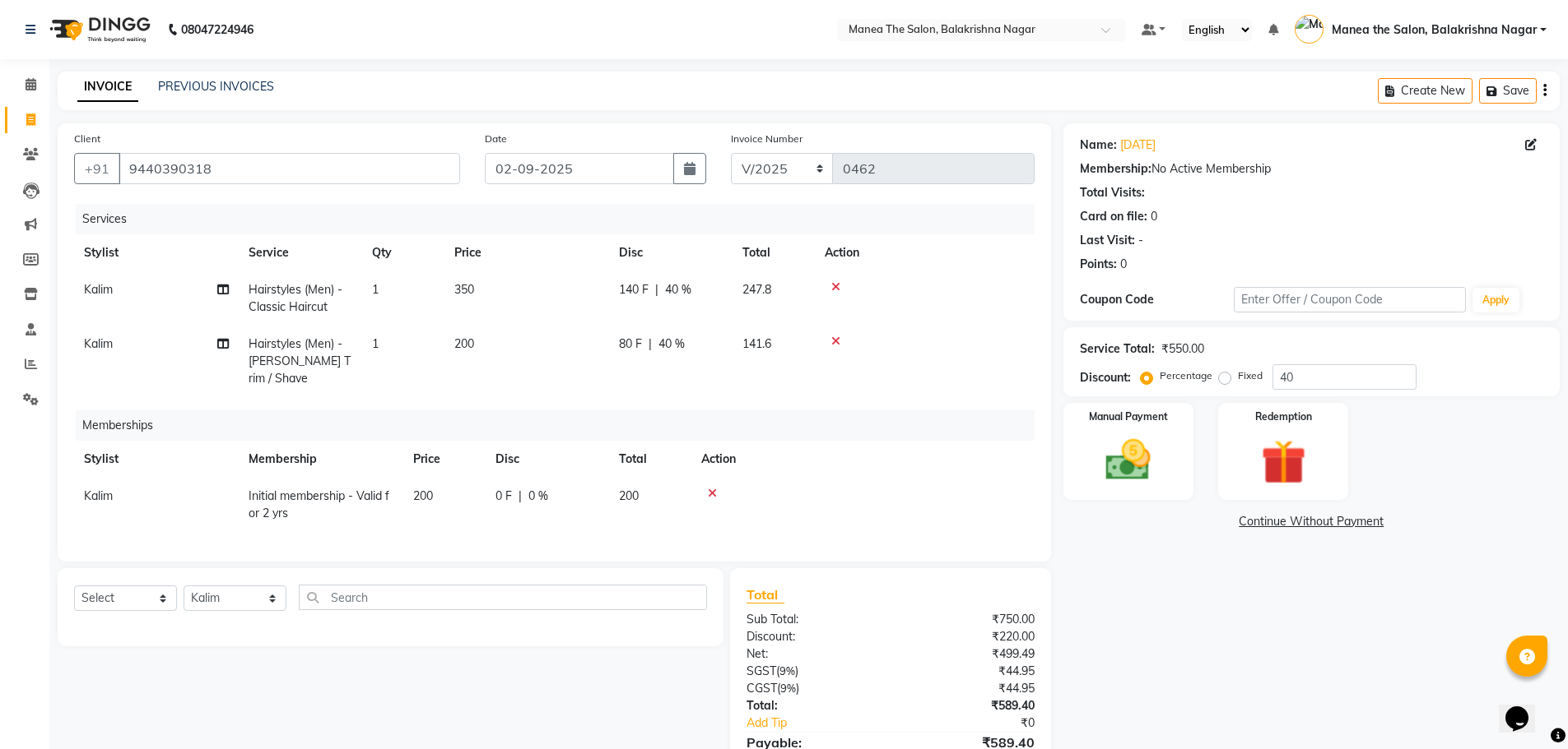
click at [1342, 632] on div "Name: [DATE] Membership: No Active Membership Total Visits: Card on file: 0 Las…" at bounding box center [1317, 467] width 508 height 687
click at [1140, 480] on img at bounding box center [1128, 460] width 75 height 53
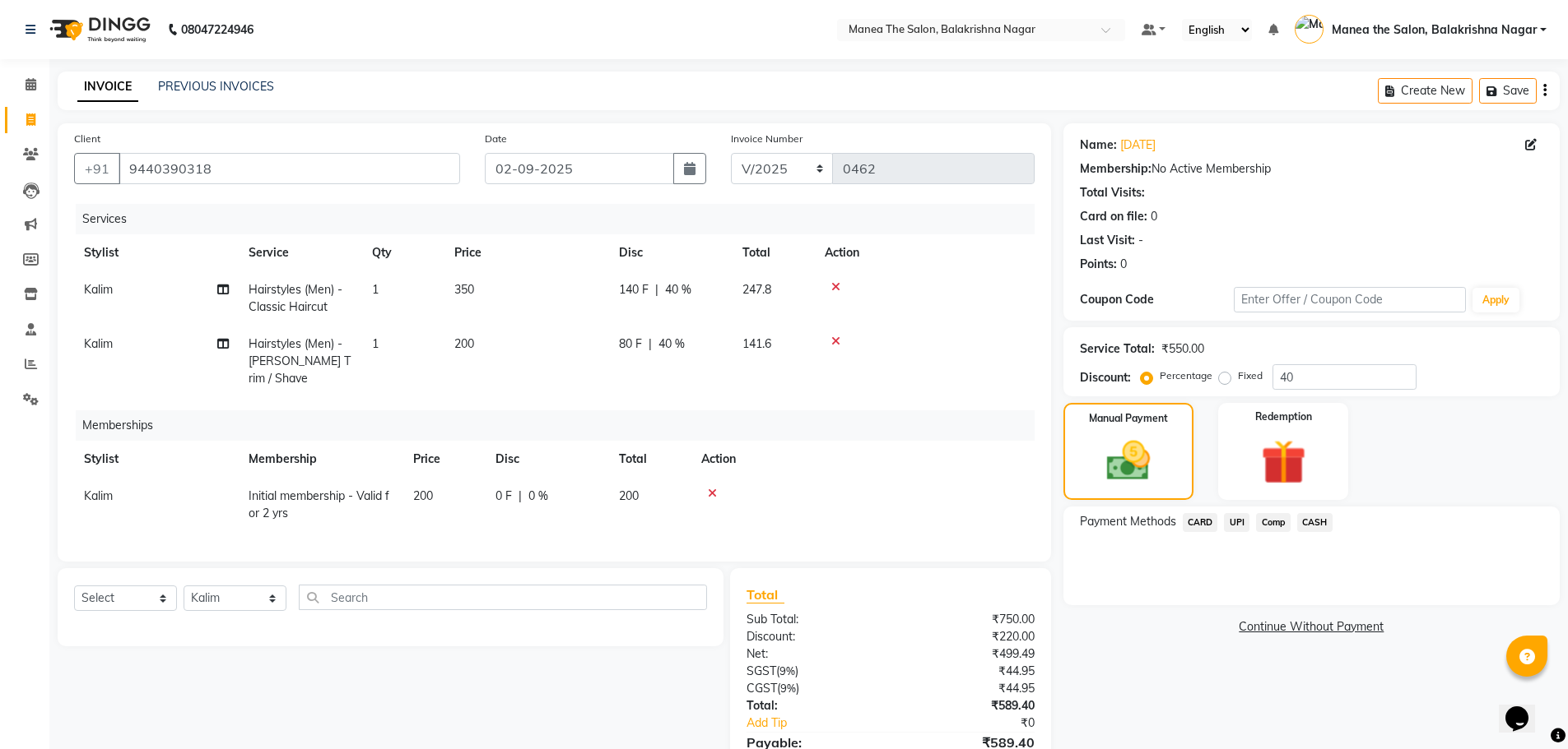
click at [1205, 524] on span "CARD" at bounding box center [1200, 523] width 35 height 19
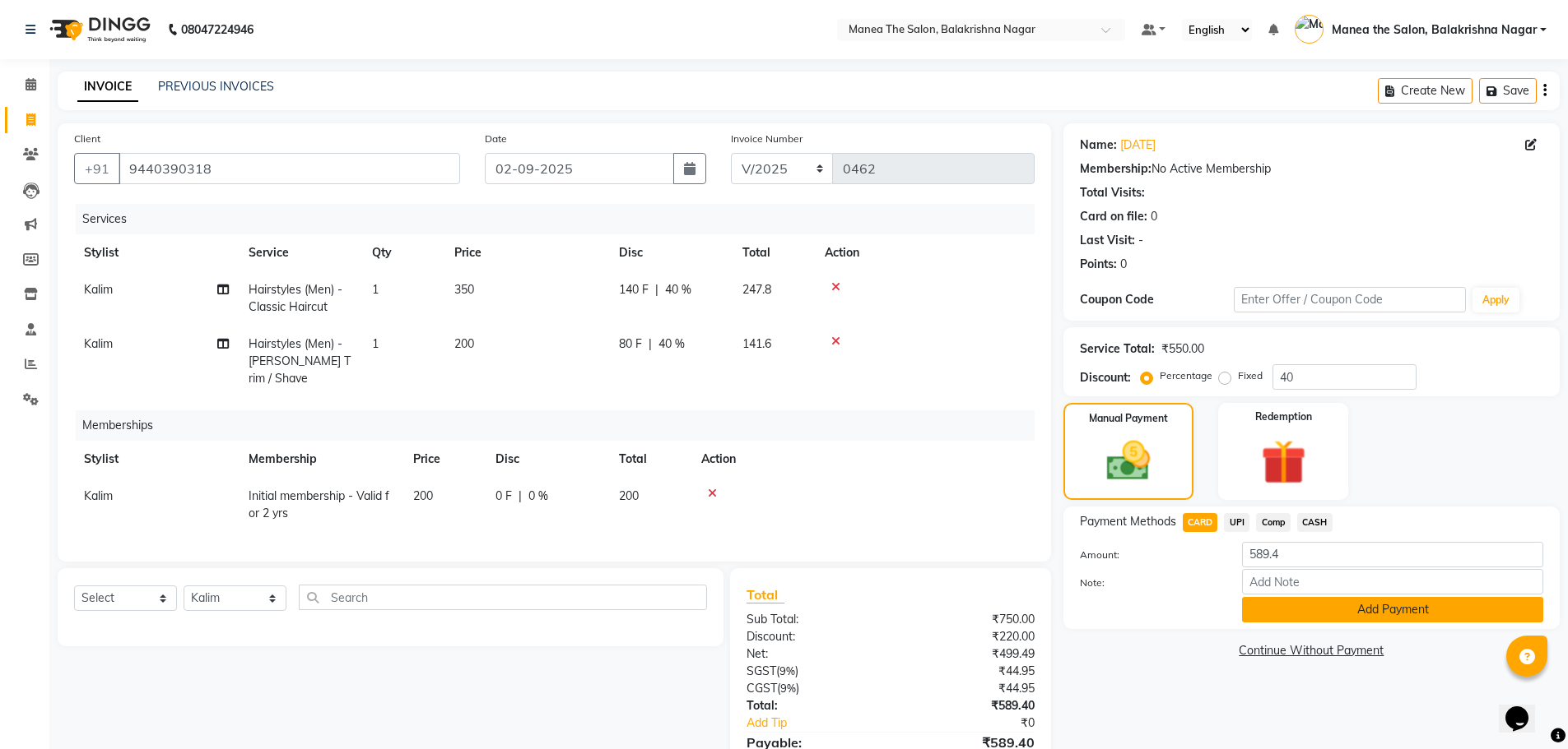
click at [1274, 608] on button "Add Payment" at bounding box center [1393, 610] width 302 height 25
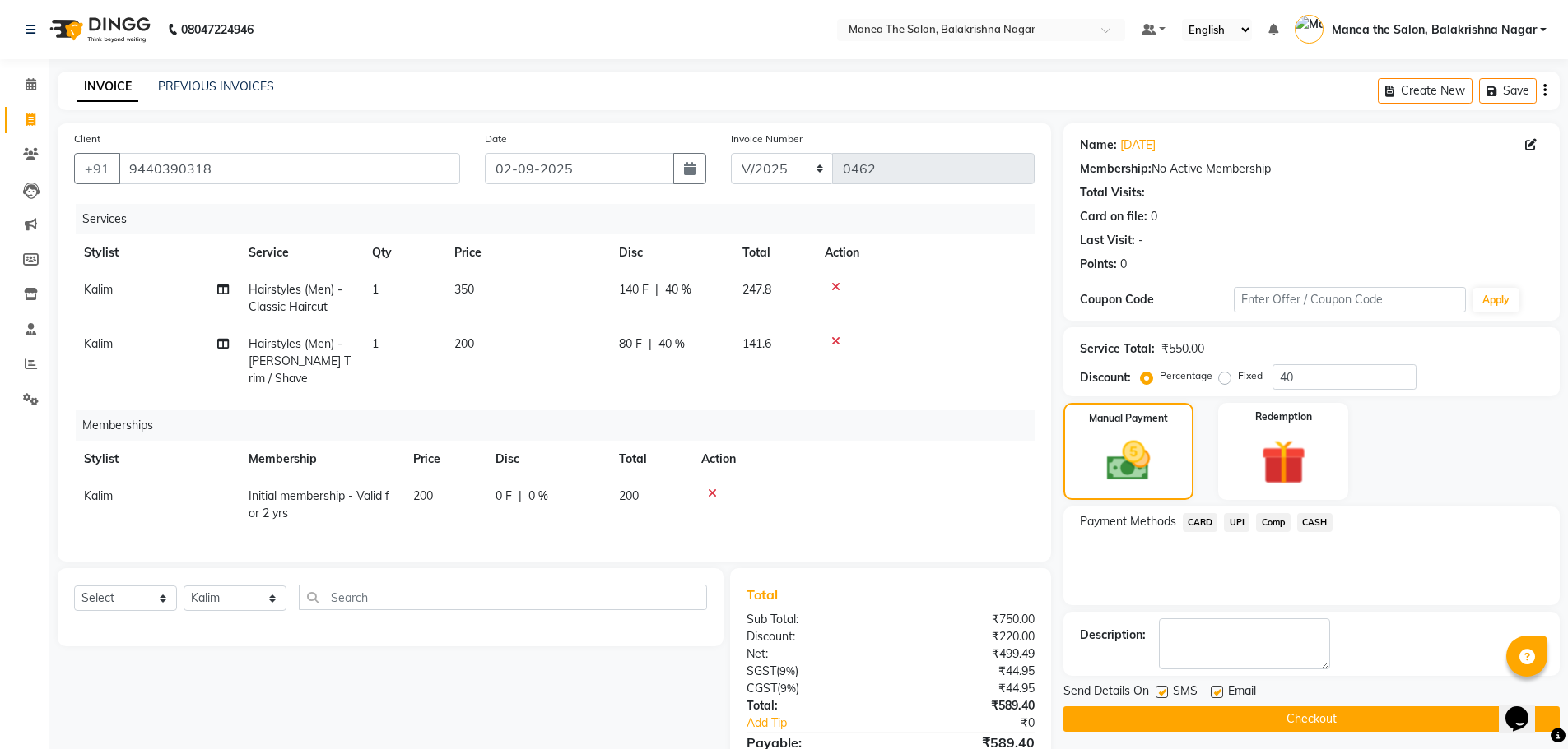
click at [1207, 732] on div "Name: [DATE] Membership: No Active Membership Total Visits: Card on file: 0 Las…" at bounding box center [1317, 484] width 508 height 721
click at [1203, 725] on button "Checkout" at bounding box center [1311, 719] width 496 height 25
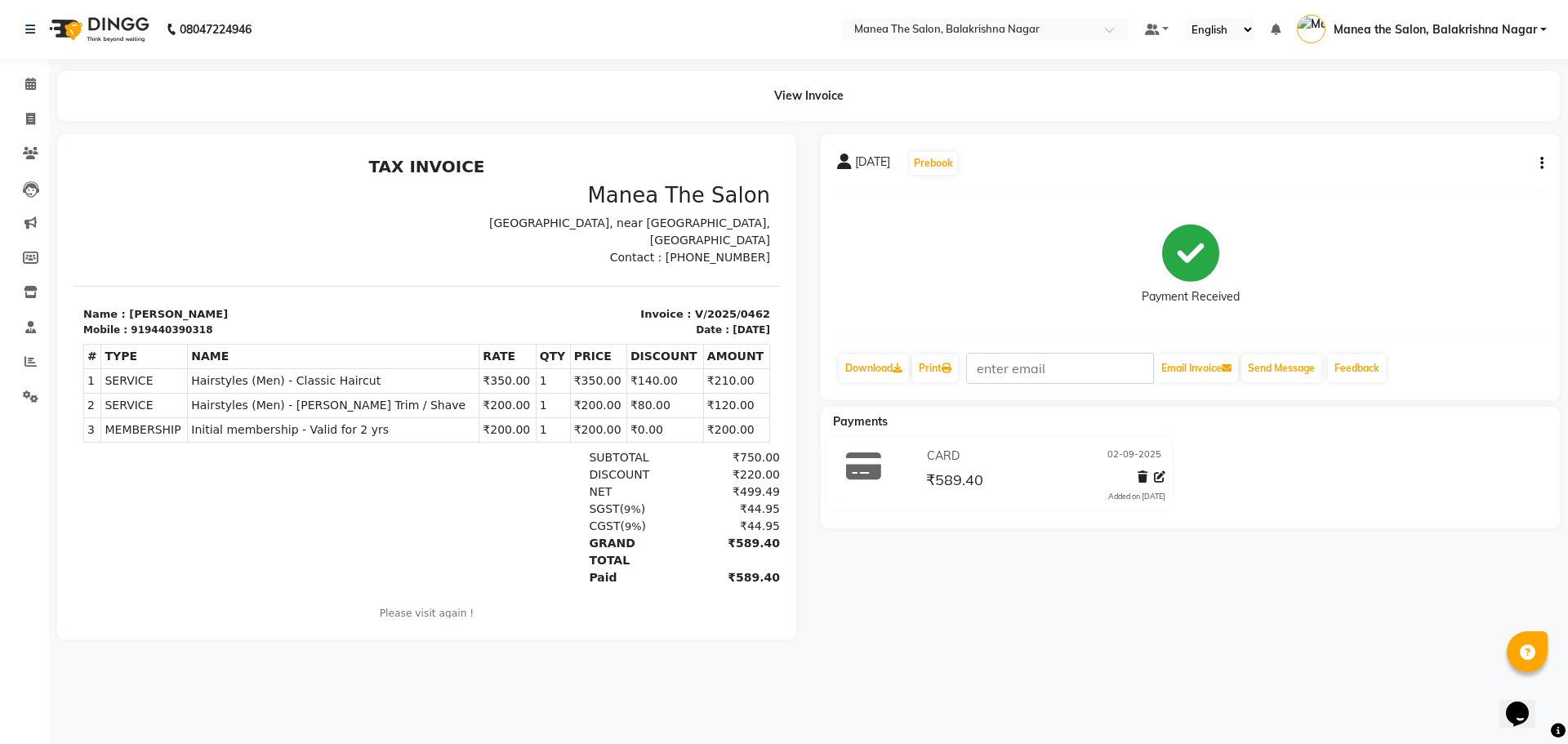
click at [996, 600] on div "[DATE] Prebook Payment Received Download Print Email Invoice Send Message Feedb…" at bounding box center [1191, 386] width 764 height 506
click at [1015, 573] on div "[DATE] Prebook Payment Received Download Print Email Invoice Send Message Feedb…" at bounding box center [1191, 386] width 764 height 506
click at [991, 575] on div "[DATE] Prebook Payment Received Download Print Email Invoice Send Message Feedb…" at bounding box center [1191, 386] width 764 height 506
click at [1037, 567] on div "[DATE] Prebook Payment Received Download Print Email Invoice Send Message Feedb…" at bounding box center [1191, 386] width 764 height 506
